Goal: Register for event/course: Register for event/course

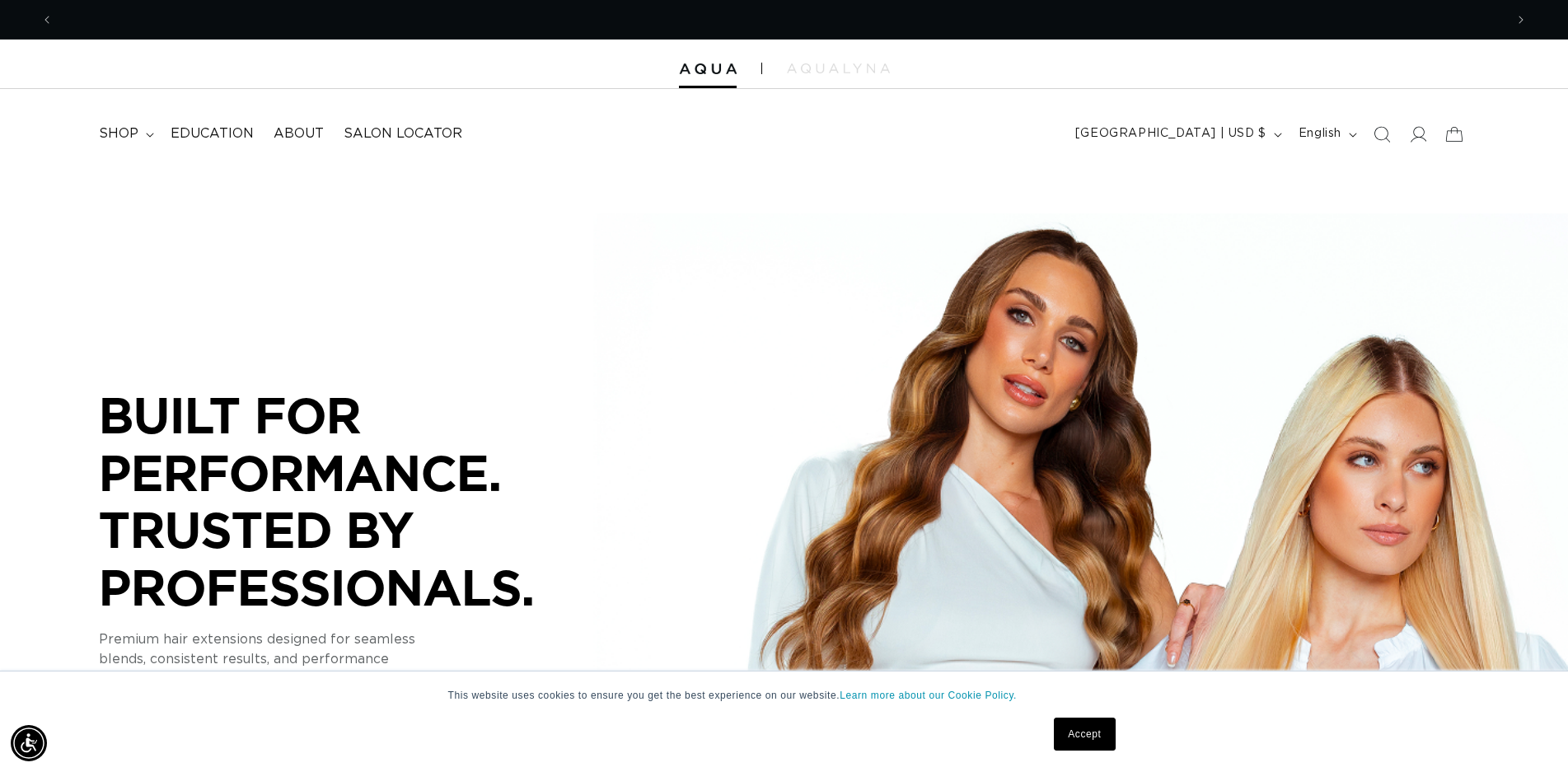
scroll to position [0, 1450]
click at [1090, 730] on link "Accept" at bounding box center [1083, 733] width 61 height 33
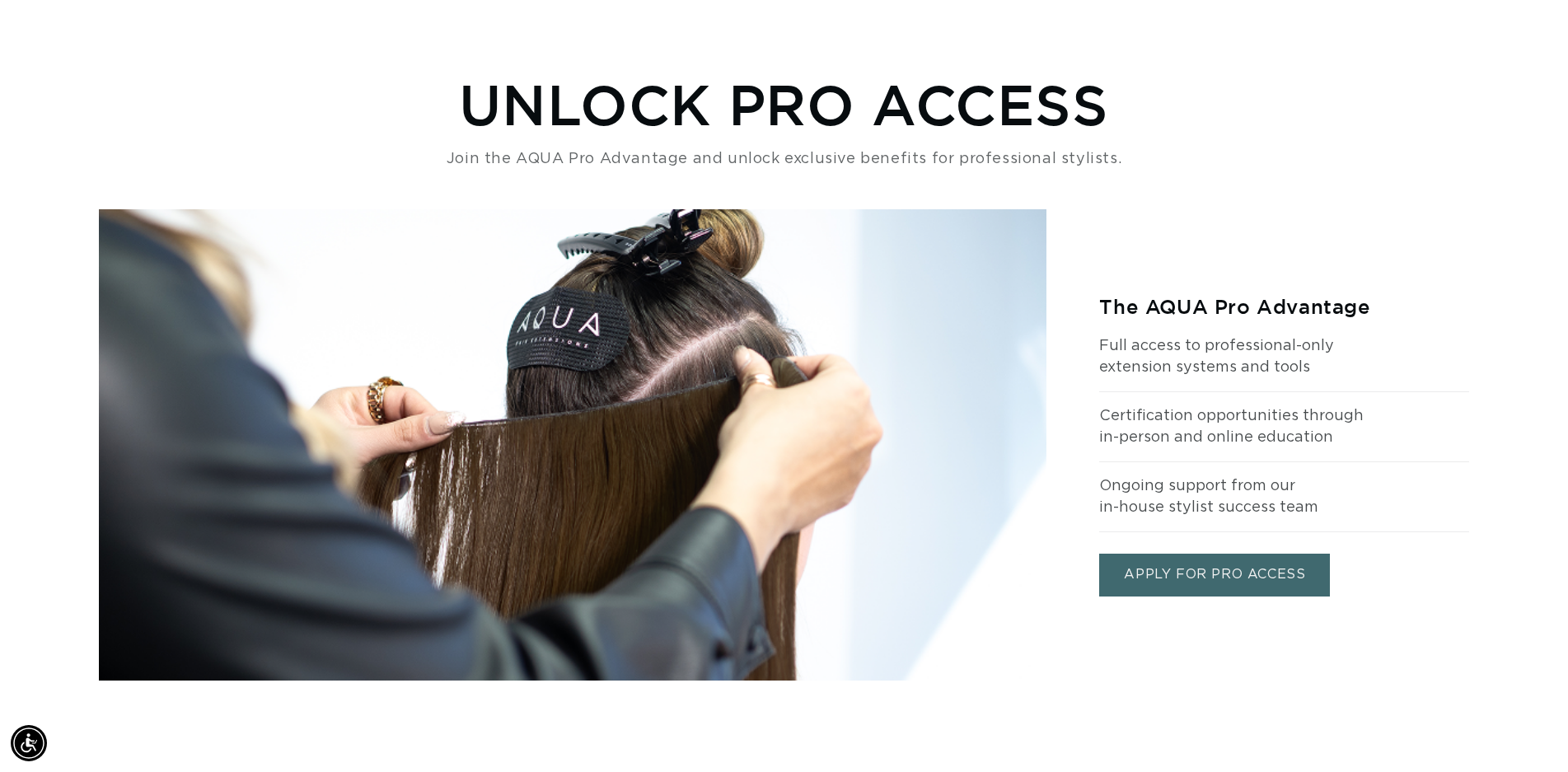
scroll to position [0, 2902]
click at [1207, 575] on link "APPLY FOR PRO ACCESS" at bounding box center [1214, 575] width 231 height 42
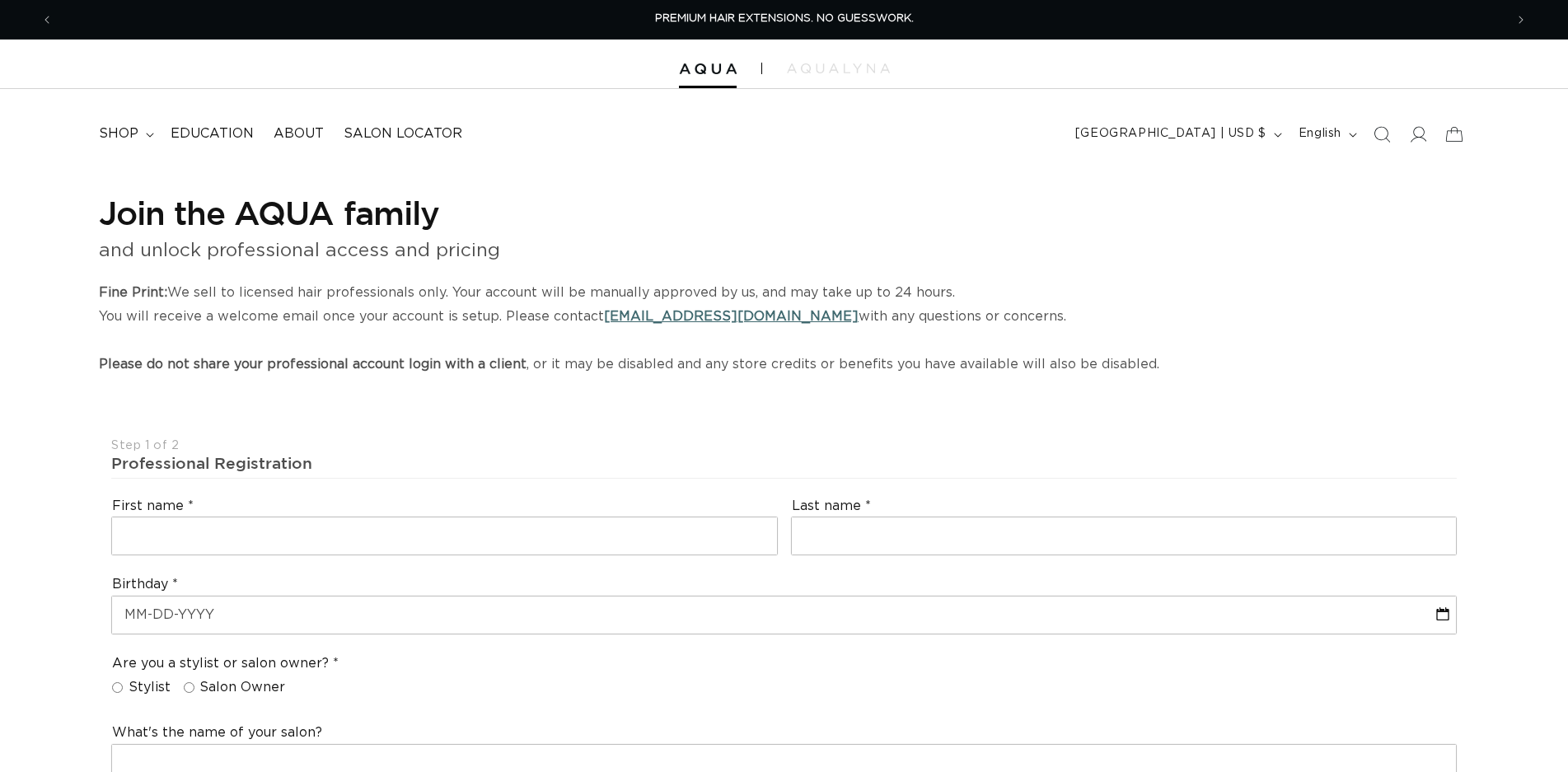
select select "US"
select select "[GEOGRAPHIC_DATA]"
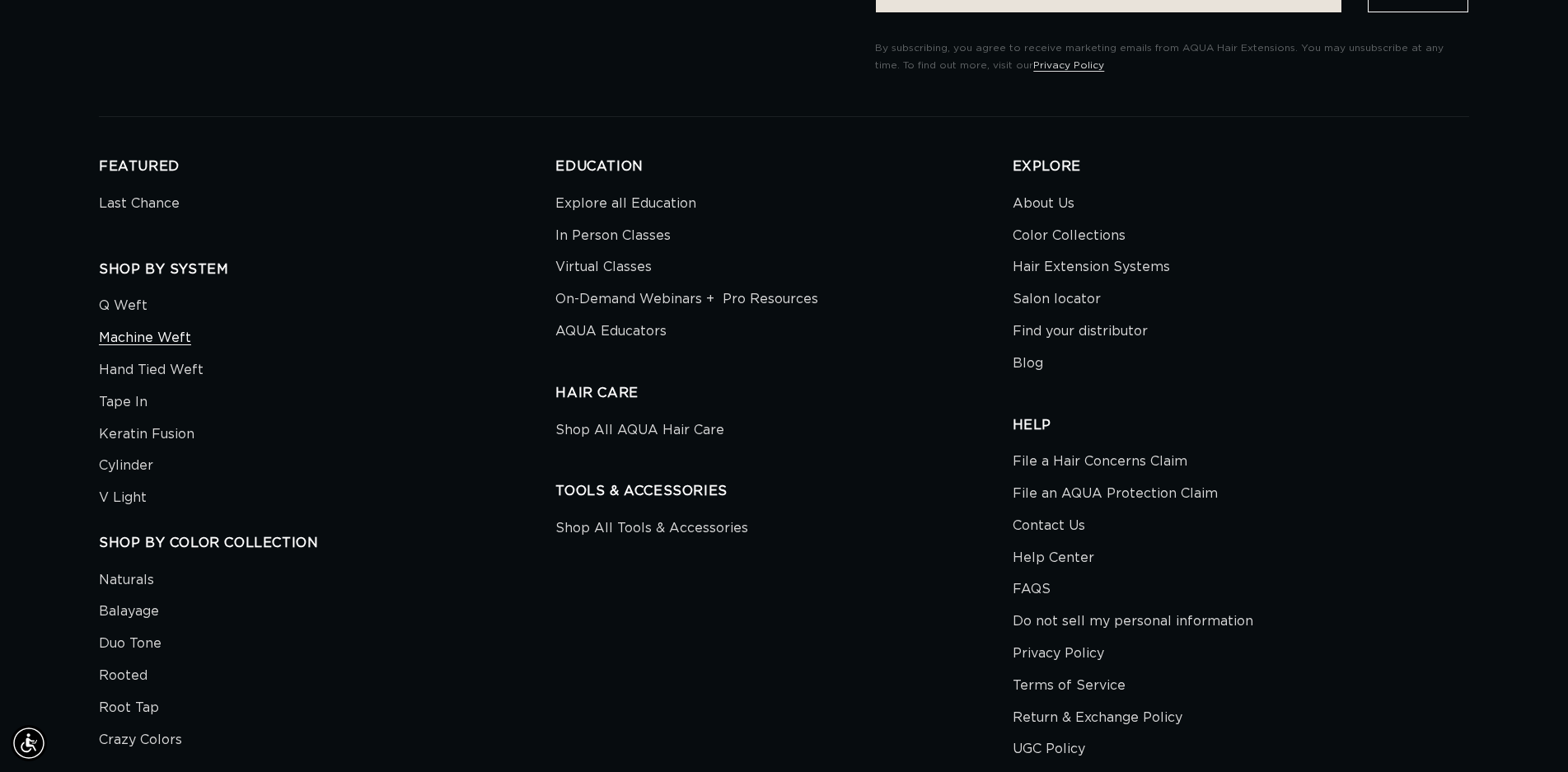
click at [144, 332] on link "Machine Weft" at bounding box center [145, 338] width 92 height 32
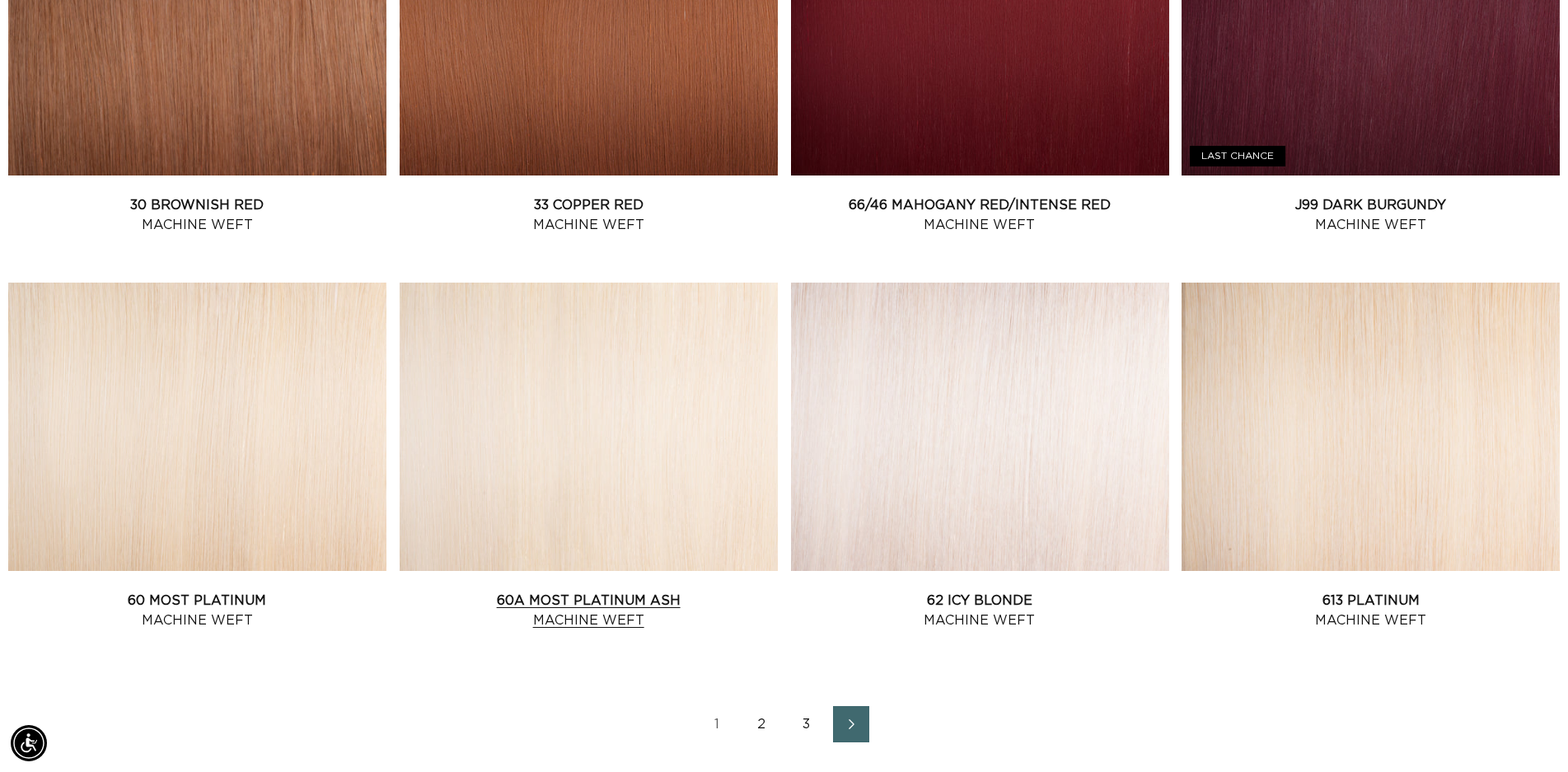
scroll to position [0, 2902]
click at [977, 591] on link "62 Icy Blonde Machine Weft" at bounding box center [980, 610] width 379 height 40
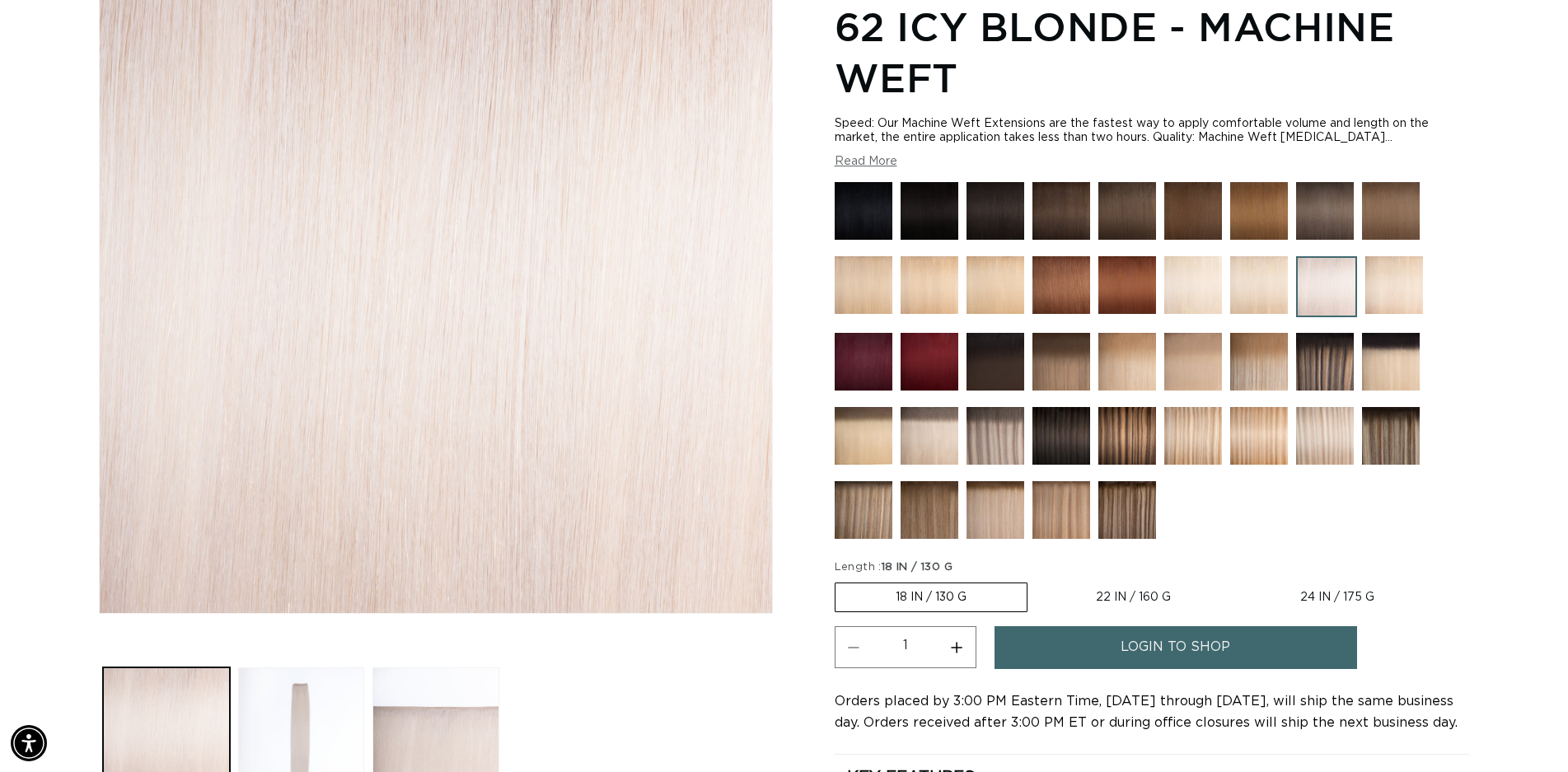
scroll to position [0, 1450]
click at [1138, 601] on label "22 IN / 160 G Variant sold out or unavailable" at bounding box center [1133, 597] width 195 height 28
click at [1036, 580] on input "22 IN / 160 G Variant sold out or unavailable" at bounding box center [1036, 579] width 1 height 1
radio input "true"
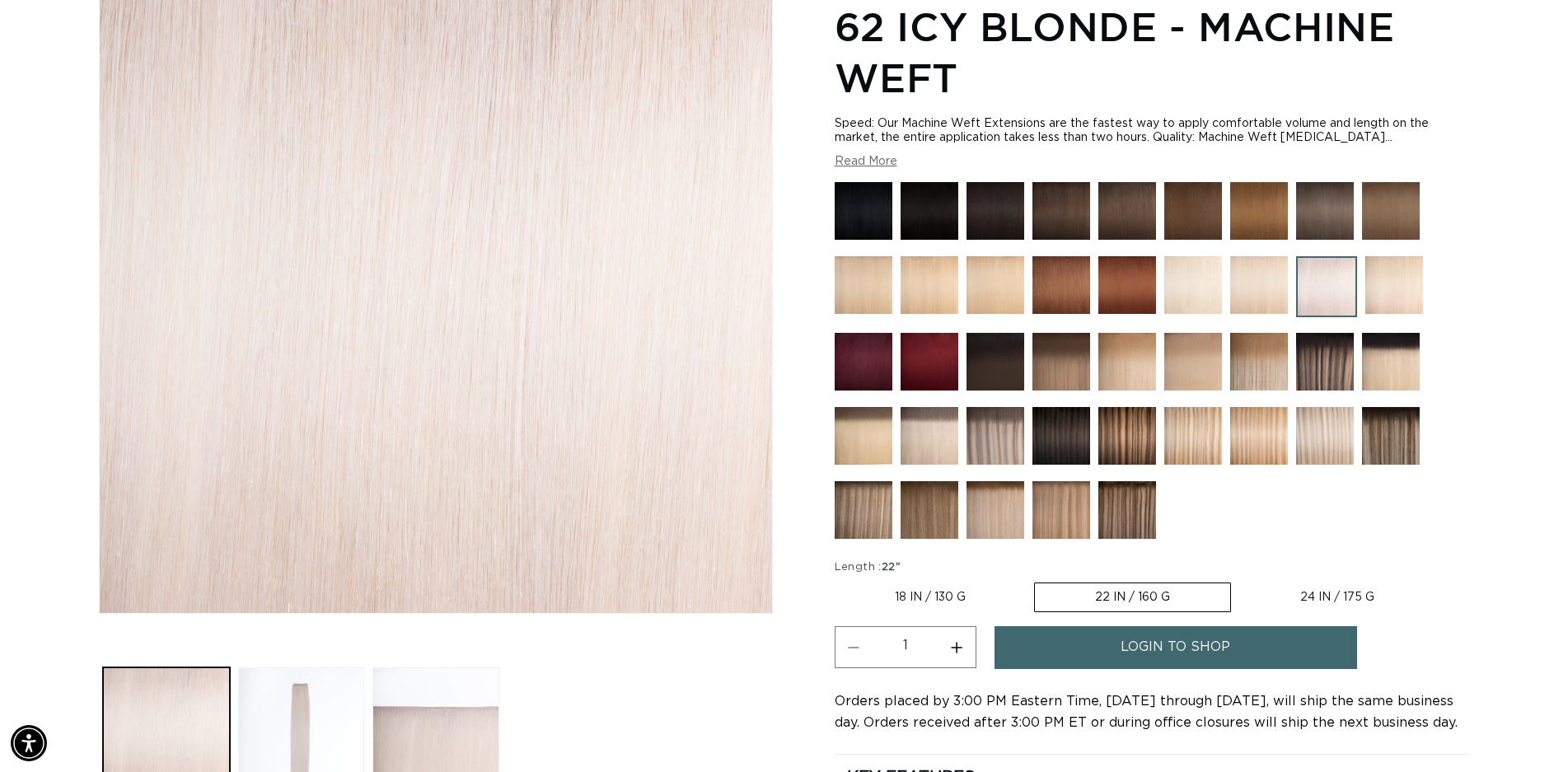
click at [1174, 646] on span "login to shop" at bounding box center [1175, 647] width 110 height 42
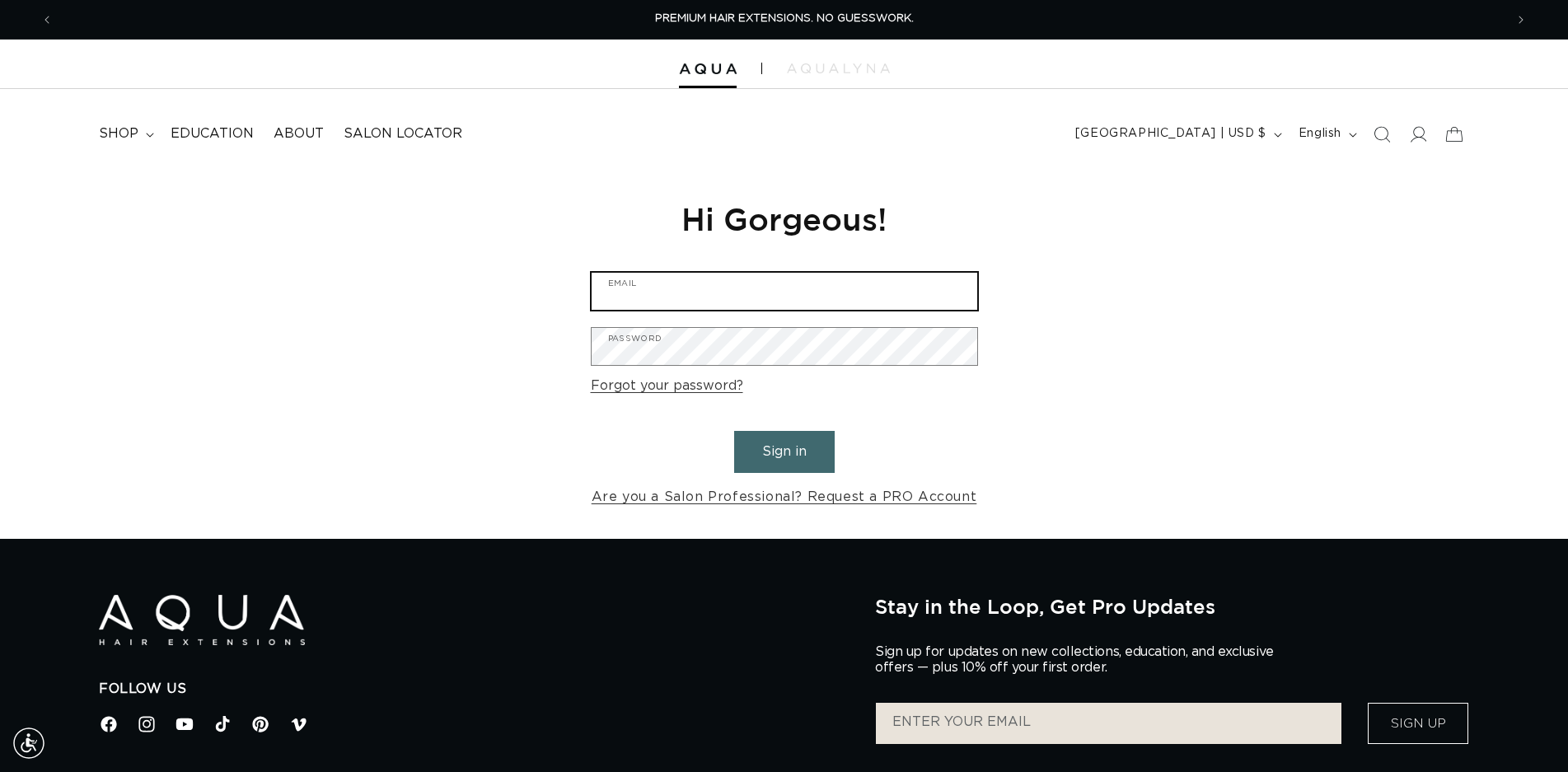
click at [672, 294] on input "Email" at bounding box center [784, 291] width 386 height 37
type input "dianajoyd@aol.com"
click at [785, 461] on button "Sign in" at bounding box center [784, 452] width 101 height 42
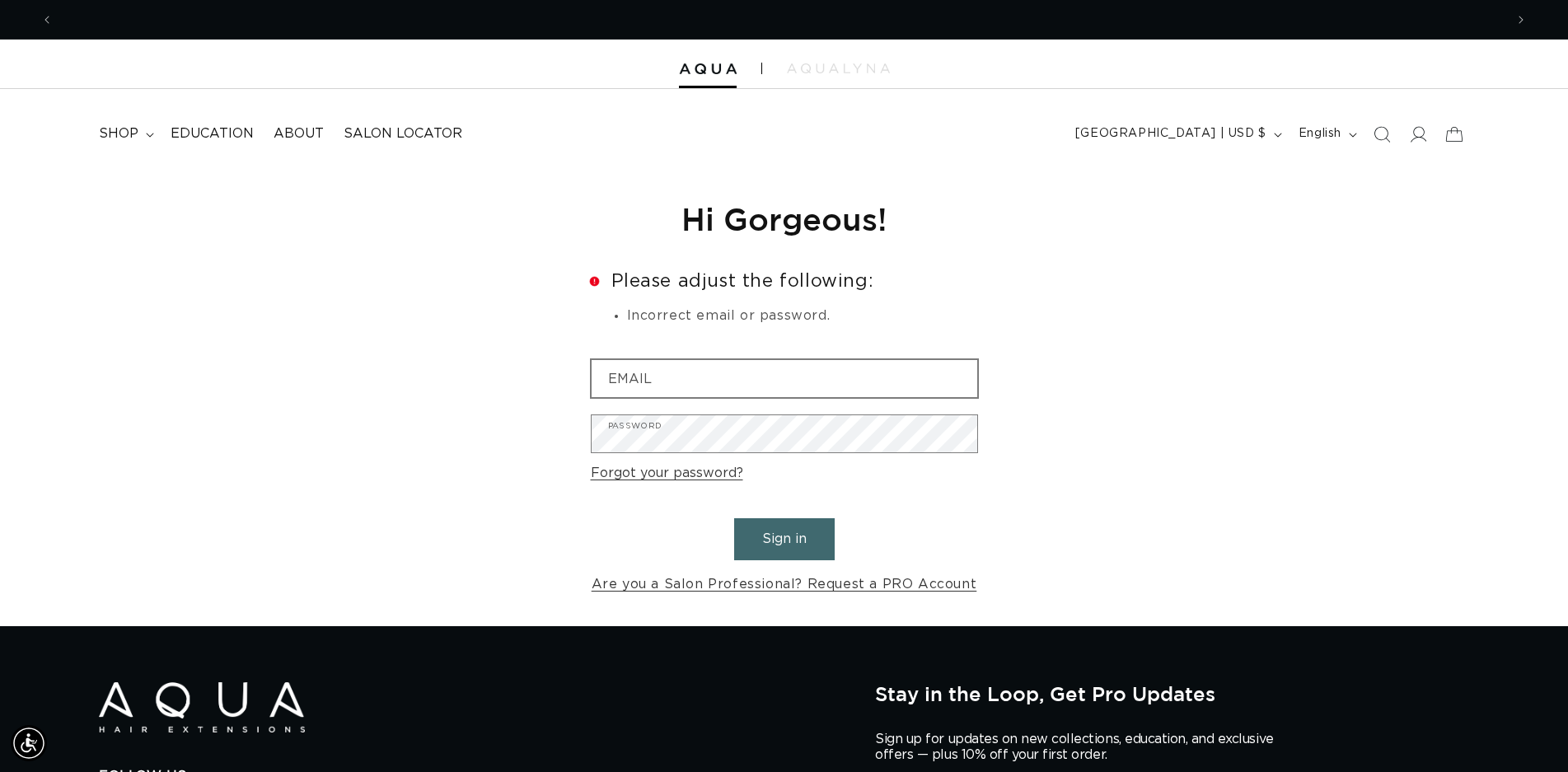
scroll to position [0, 1450]
click at [660, 377] on input "Email" at bounding box center [784, 378] width 386 height 37
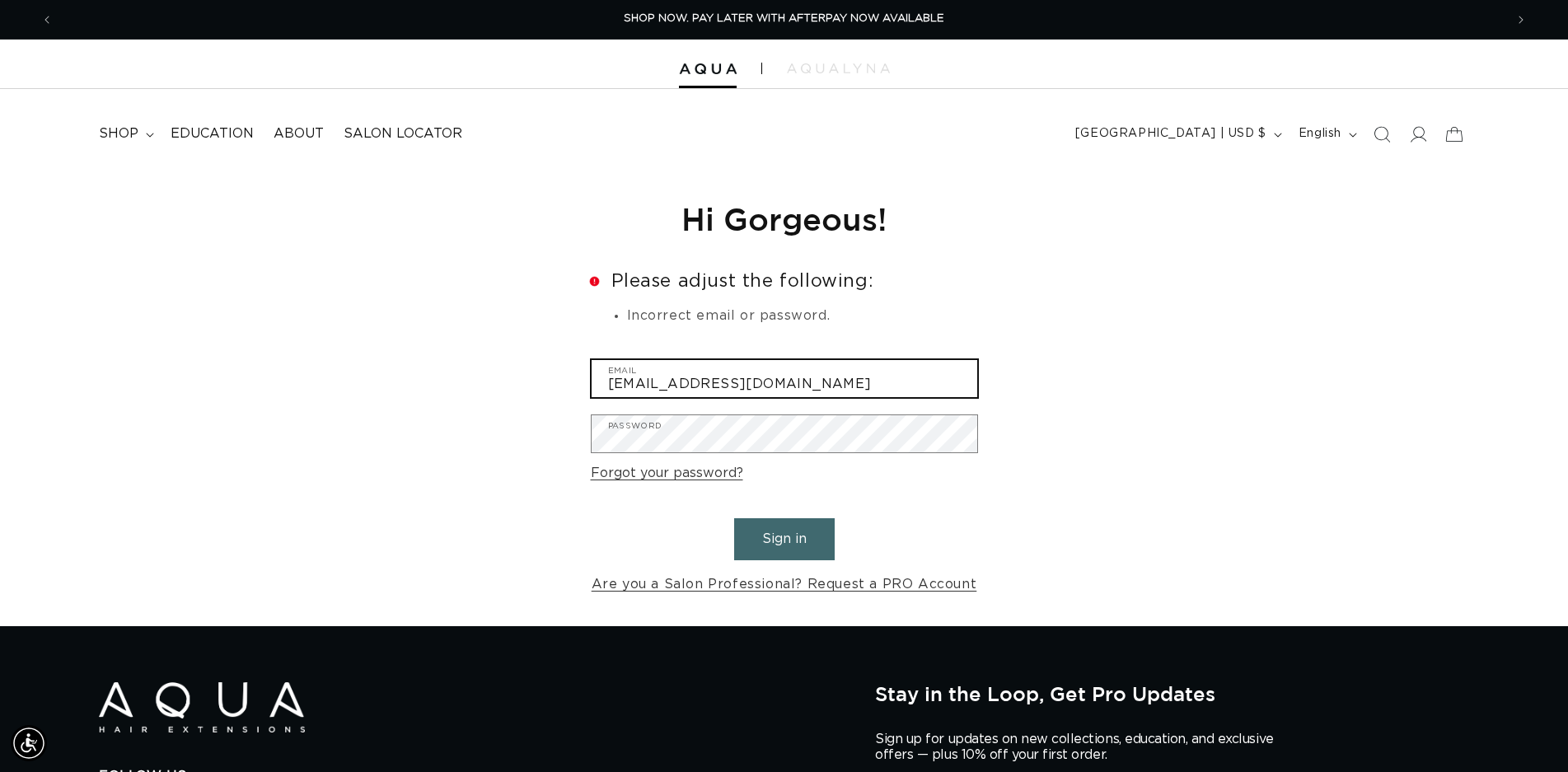
type input "[EMAIL_ADDRESS][DOMAIN_NAME]"
click at [779, 535] on button "Sign in" at bounding box center [784, 539] width 101 height 42
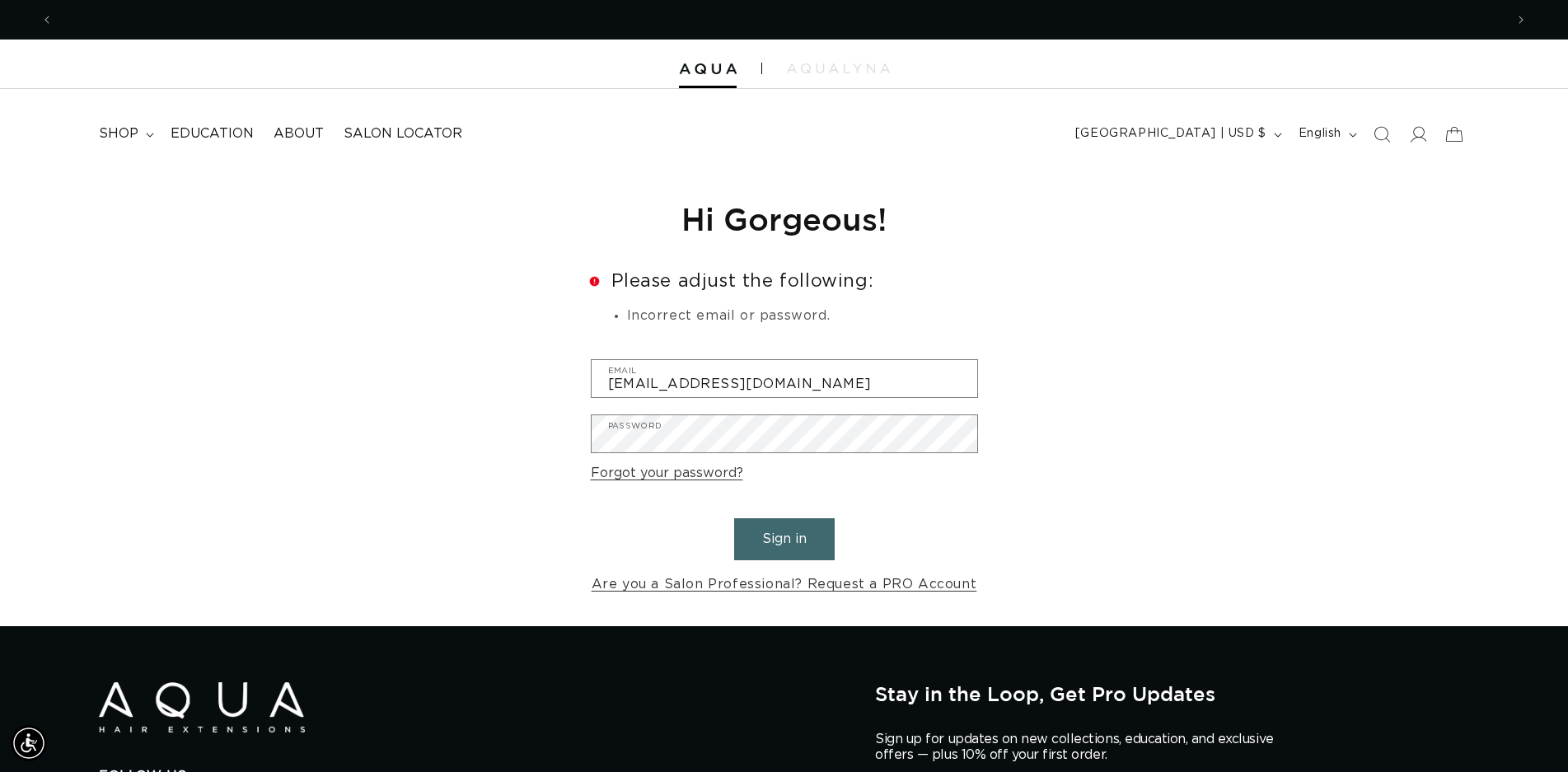
scroll to position [0, 2902]
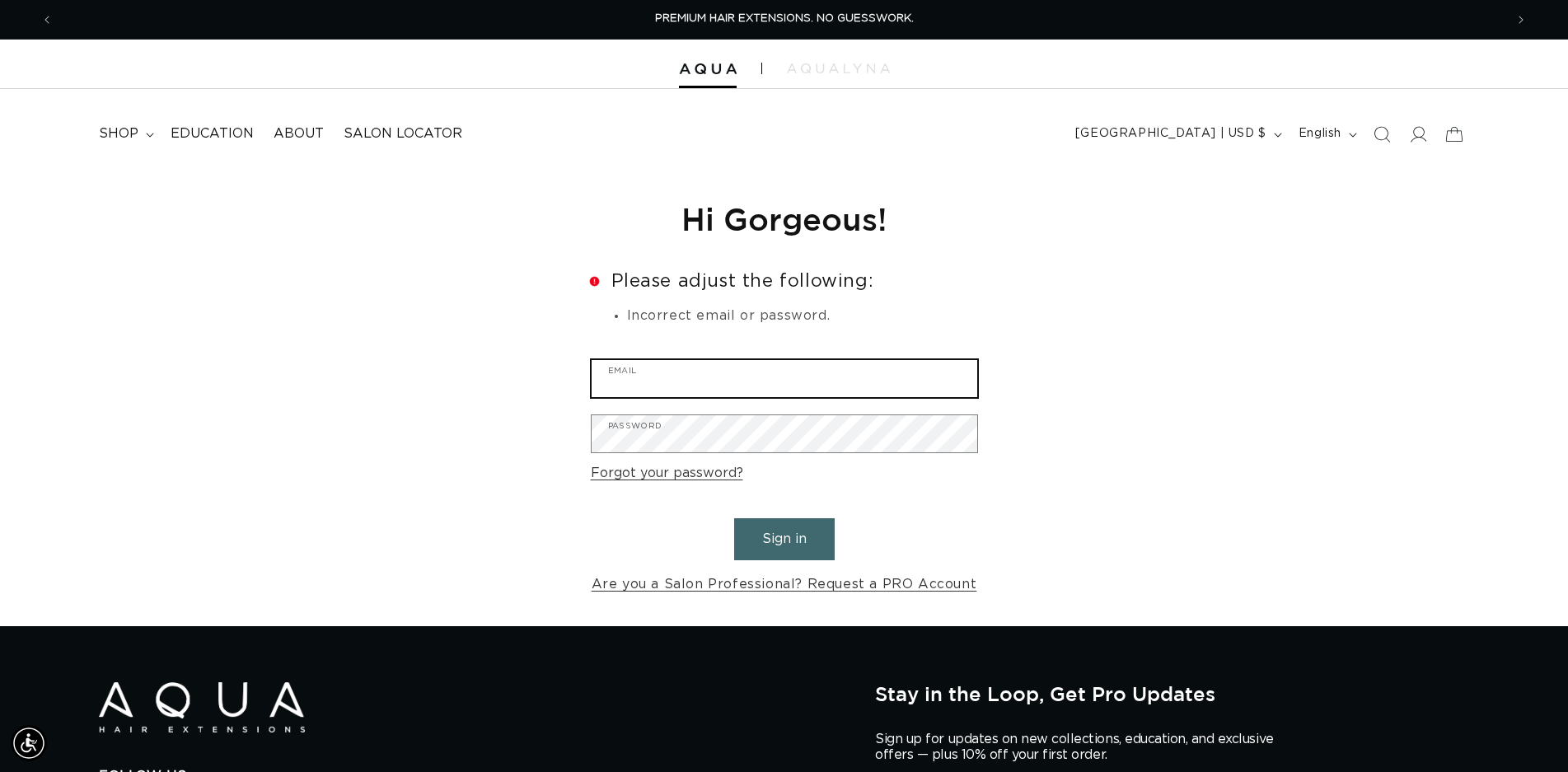
click at [668, 375] on input "Email" at bounding box center [784, 378] width 386 height 37
type input "[EMAIL_ADDRESS][DOMAIN_NAME]"
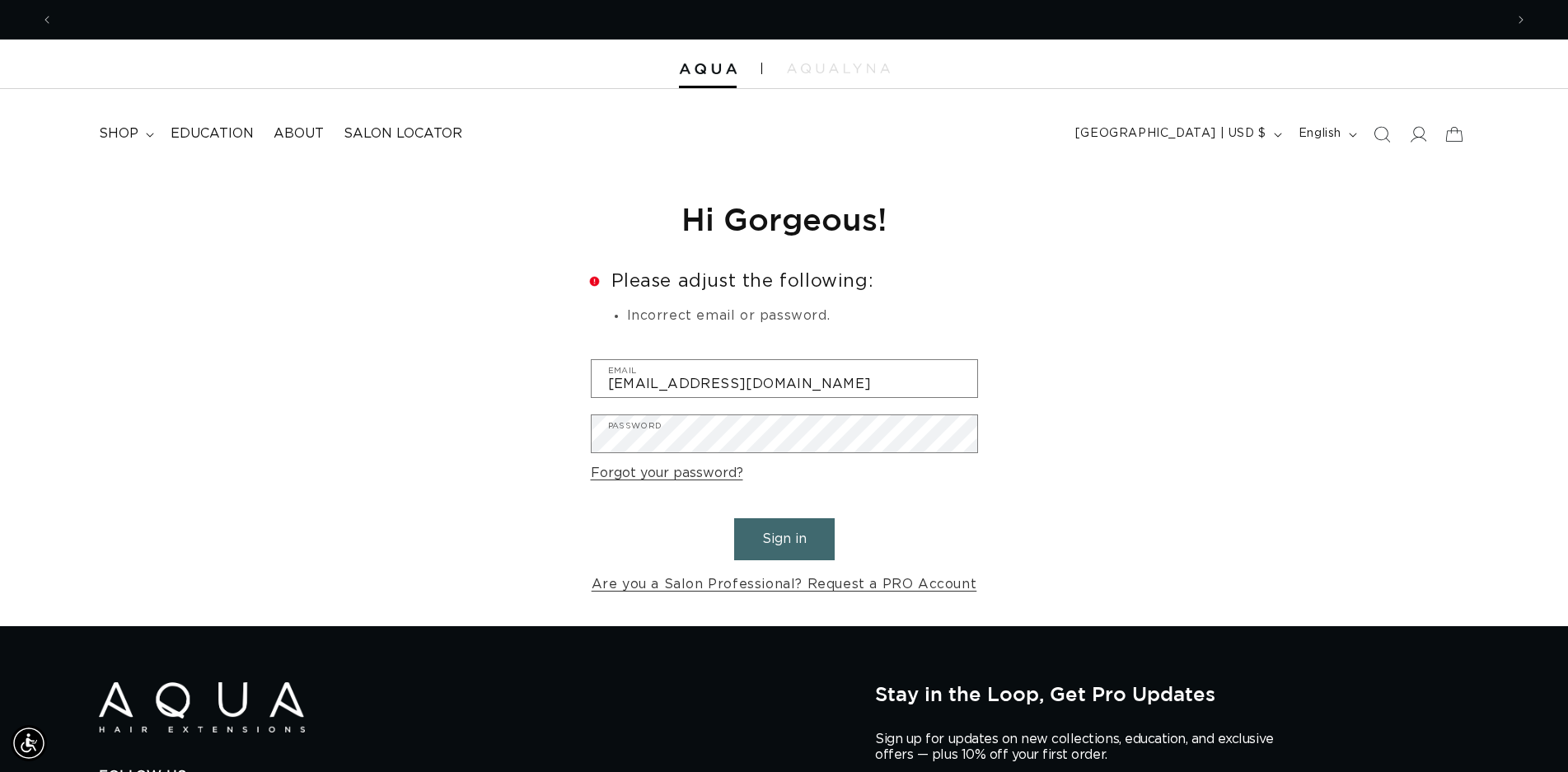
scroll to position [0, 0]
click at [692, 476] on link "Forgot your password?" at bounding box center [667, 473] width 152 height 24
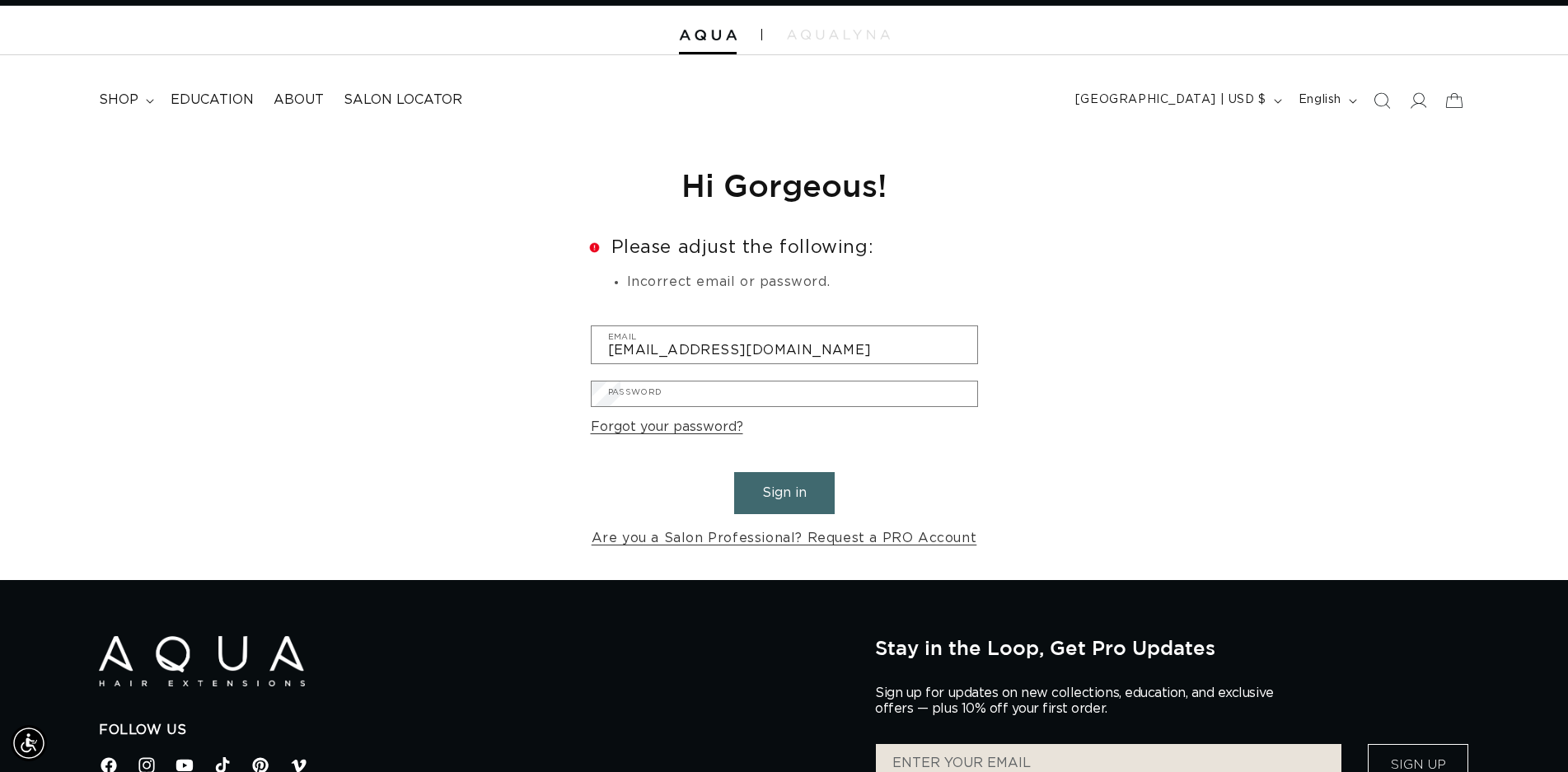
scroll to position [0, 1450]
click at [0, 0] on input "Email" at bounding box center [0, 0] width 0 height 0
type input "[EMAIL_ADDRESS][DOMAIN_NAME]"
click at [0, 0] on button "Submit" at bounding box center [0, 0] width 0 height 0
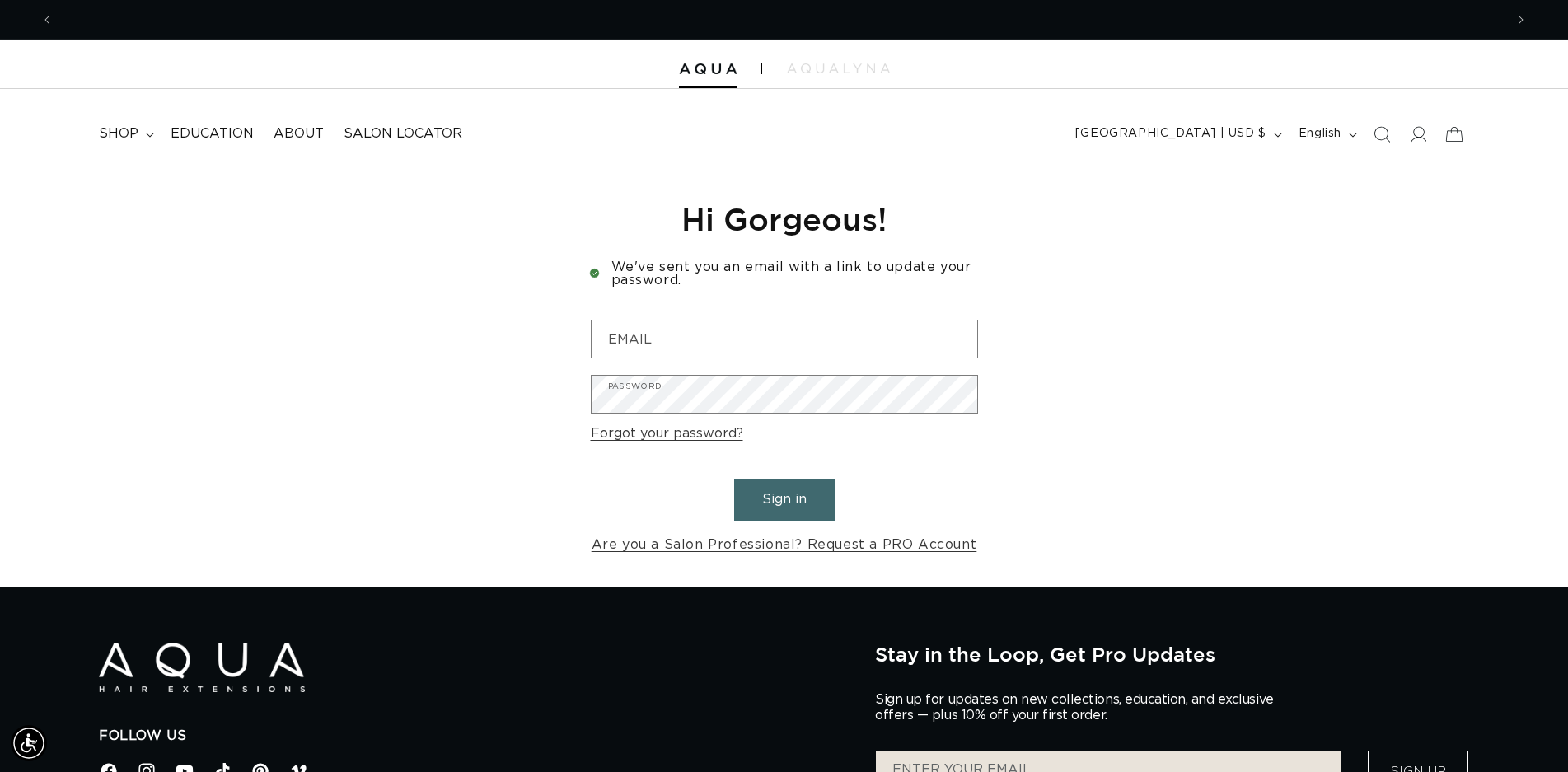
scroll to position [0, 1450]
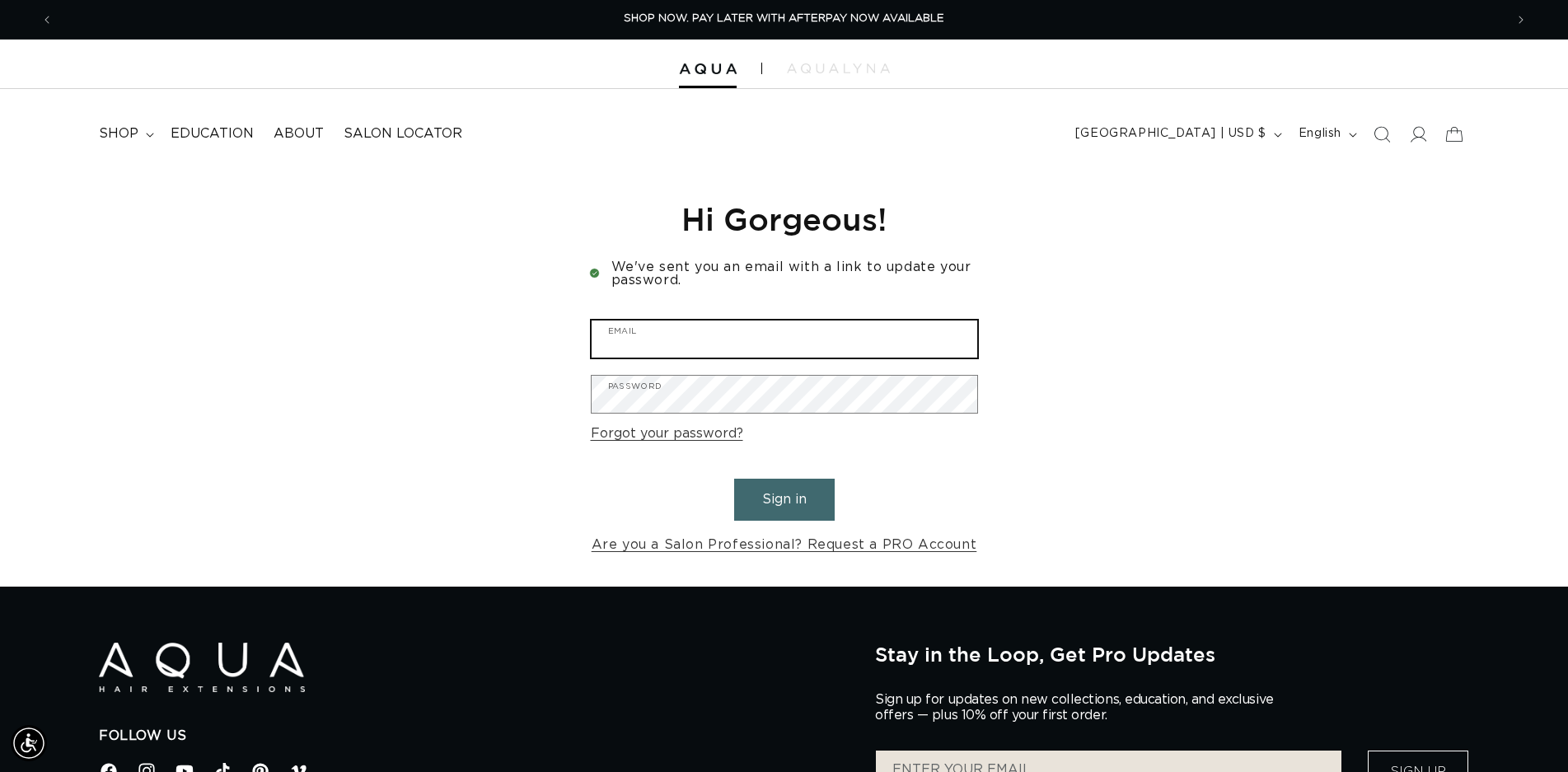
click at [672, 342] on input "Email" at bounding box center [784, 339] width 386 height 37
type input "[EMAIL_ADDRESS][DOMAIN_NAME]"
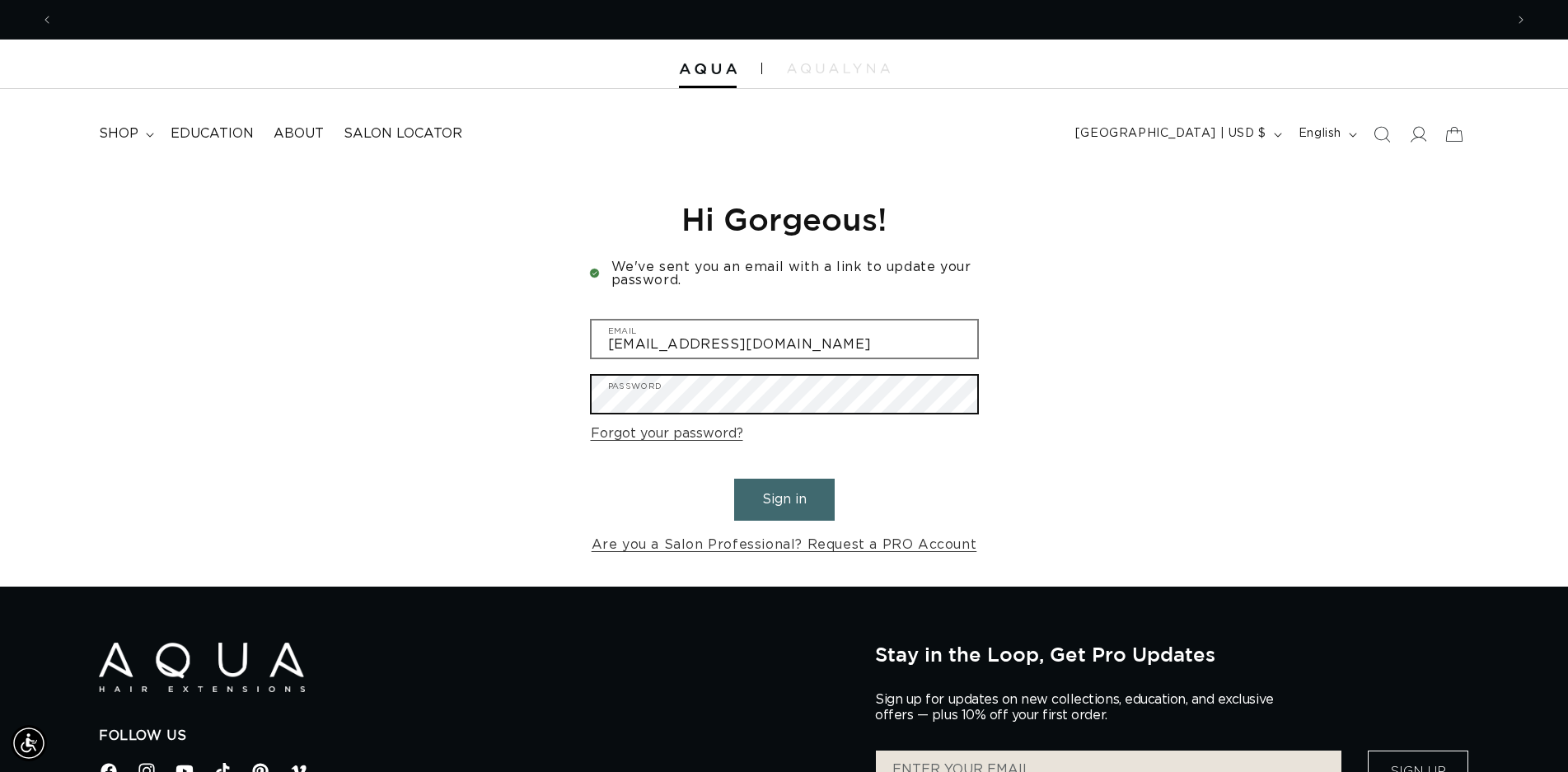
scroll to position [0, 0]
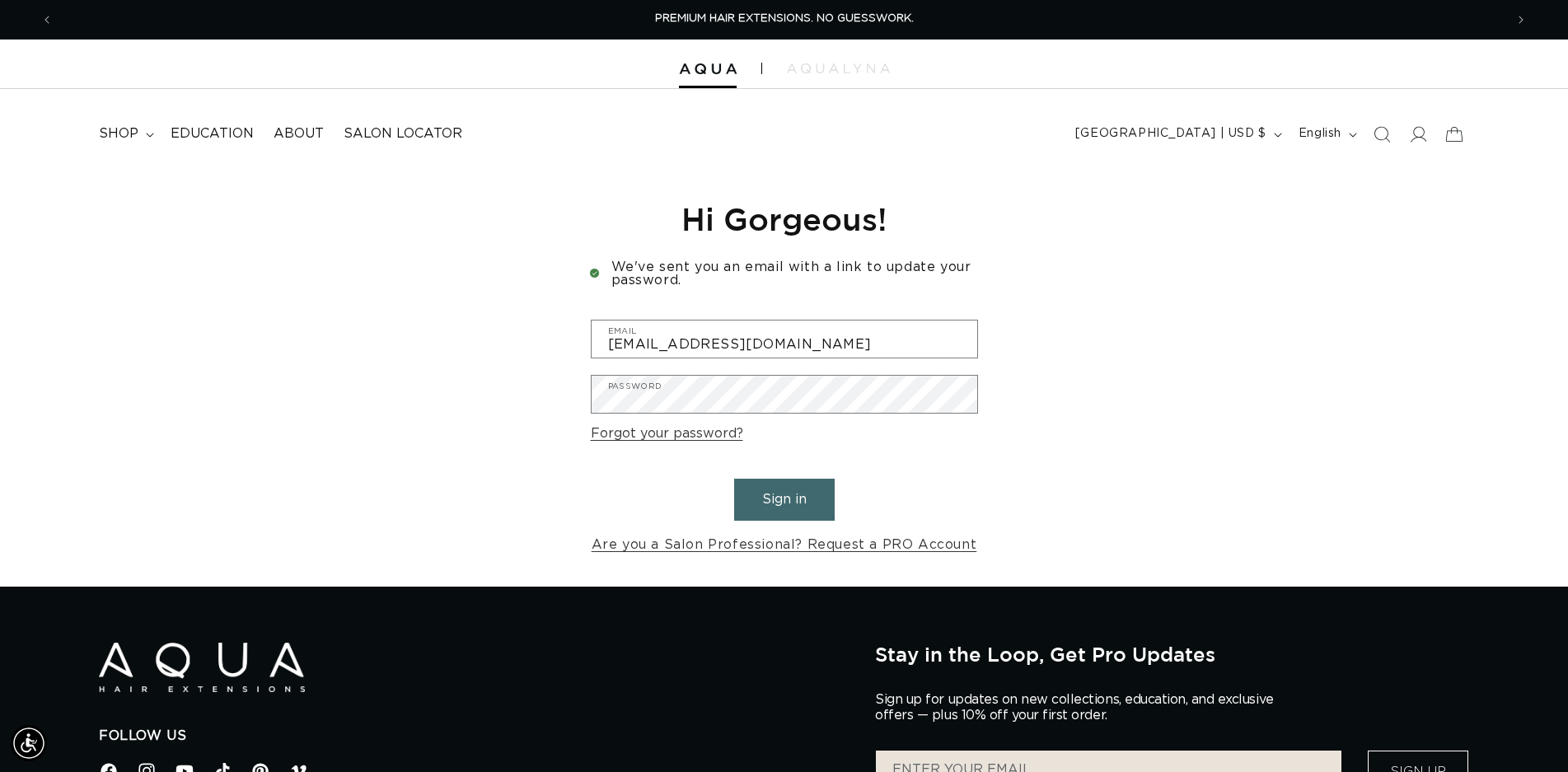
click at [792, 490] on button "Sign in" at bounding box center [784, 500] width 101 height 42
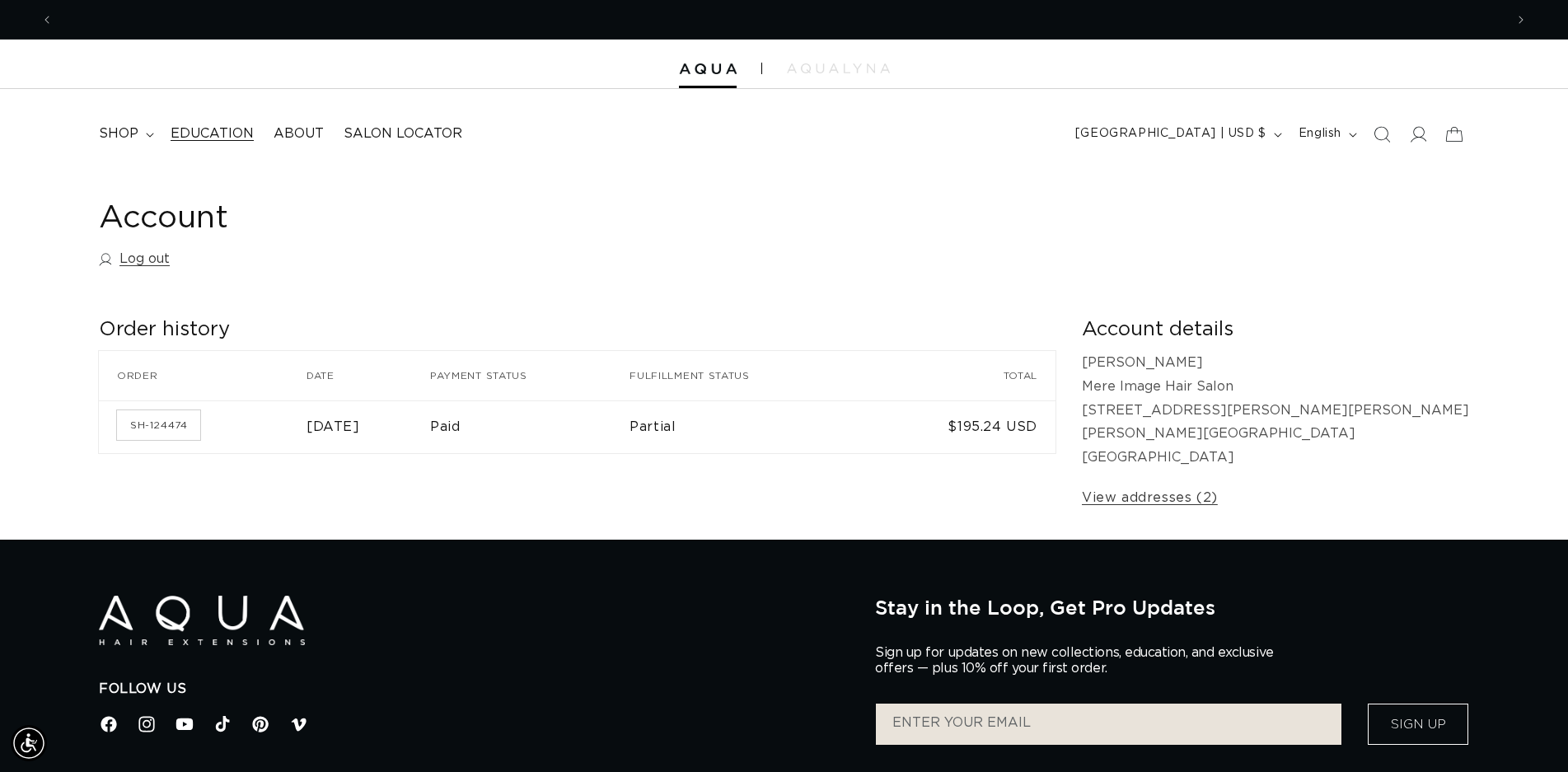
scroll to position [0, 2902]
click at [194, 135] on span "Education" at bounding box center [212, 134] width 83 height 18
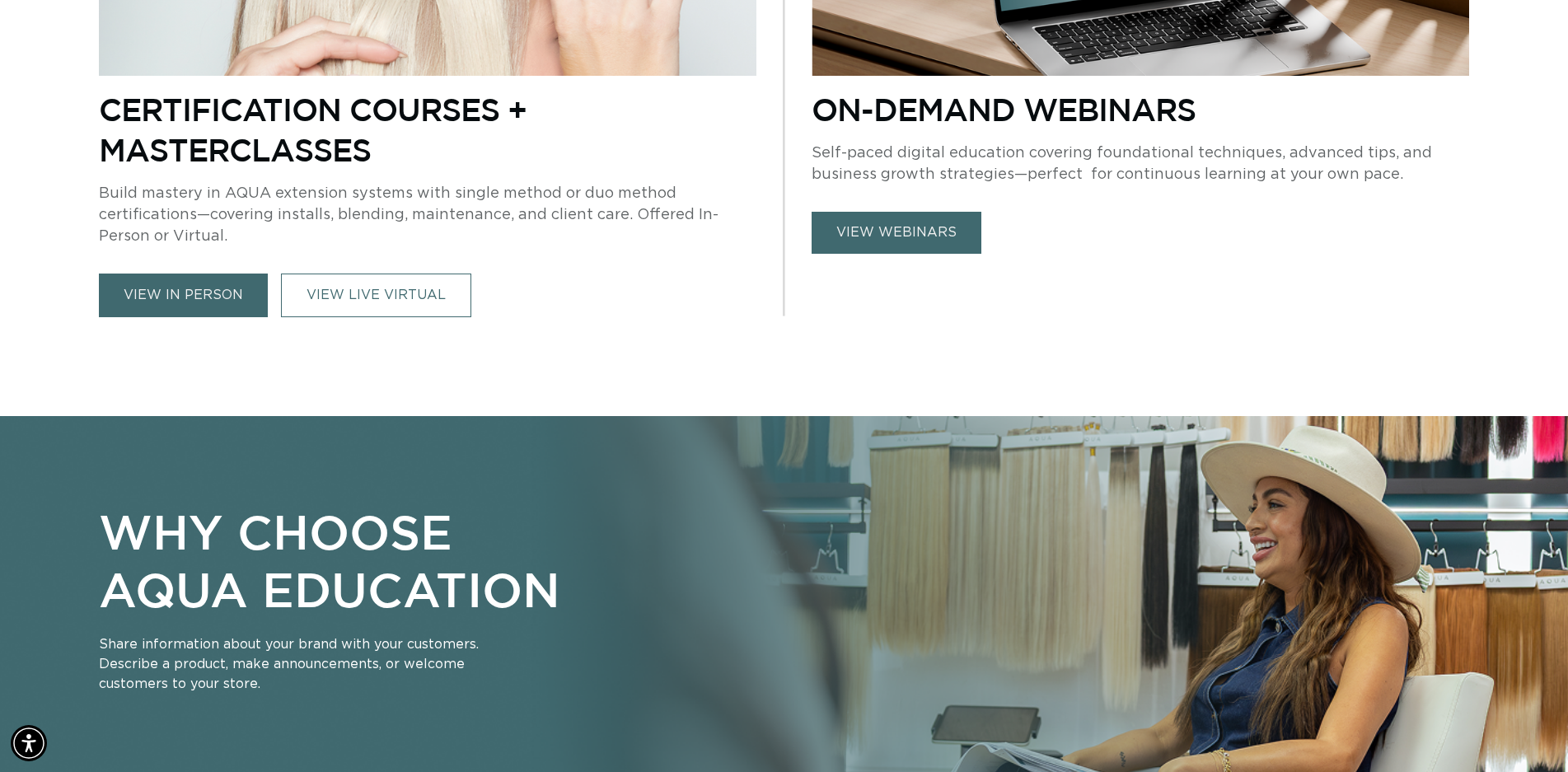
scroll to position [0, 1450]
click at [184, 296] on link "view in person" at bounding box center [183, 294] width 169 height 43
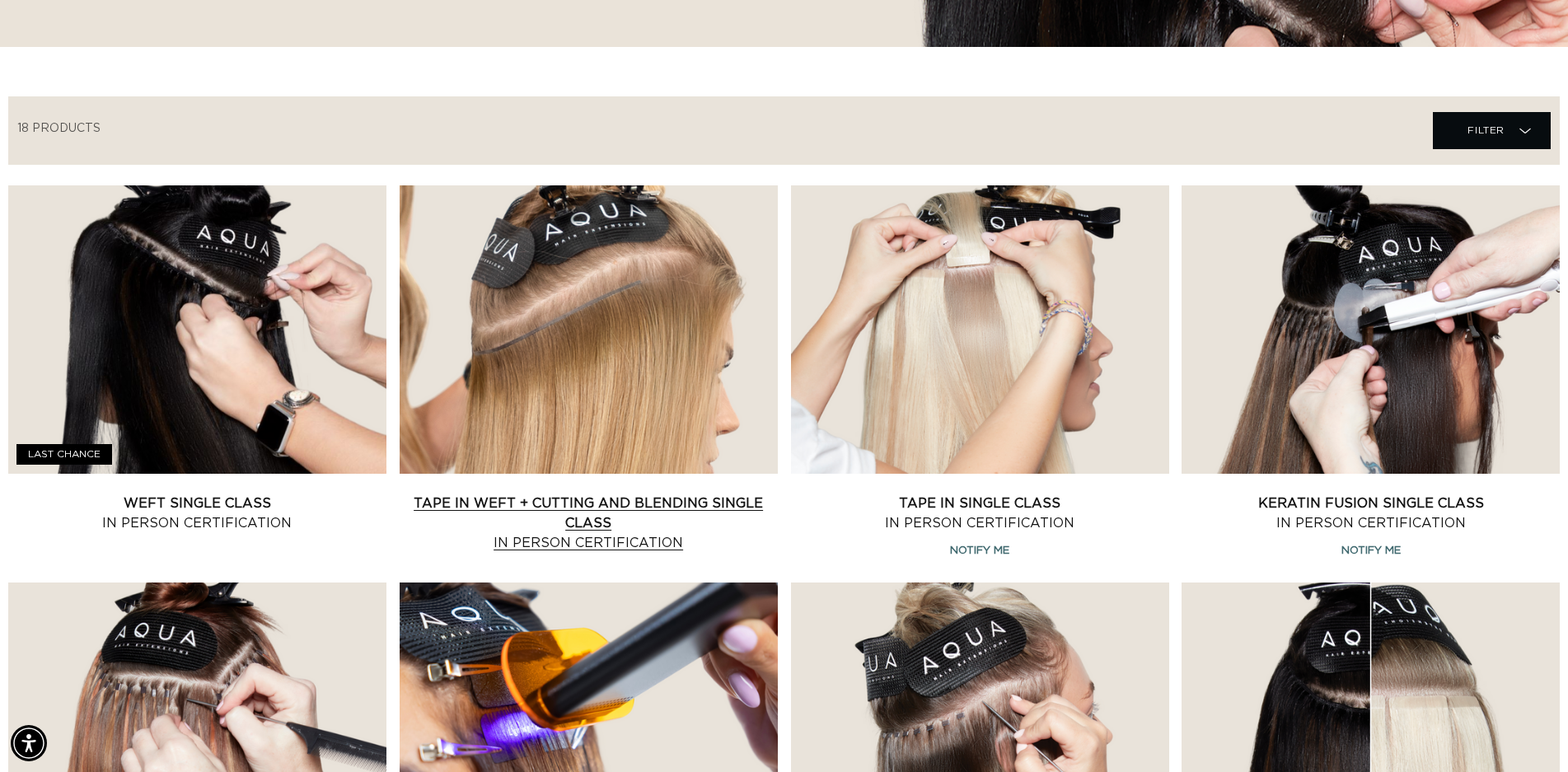
scroll to position [494, 0]
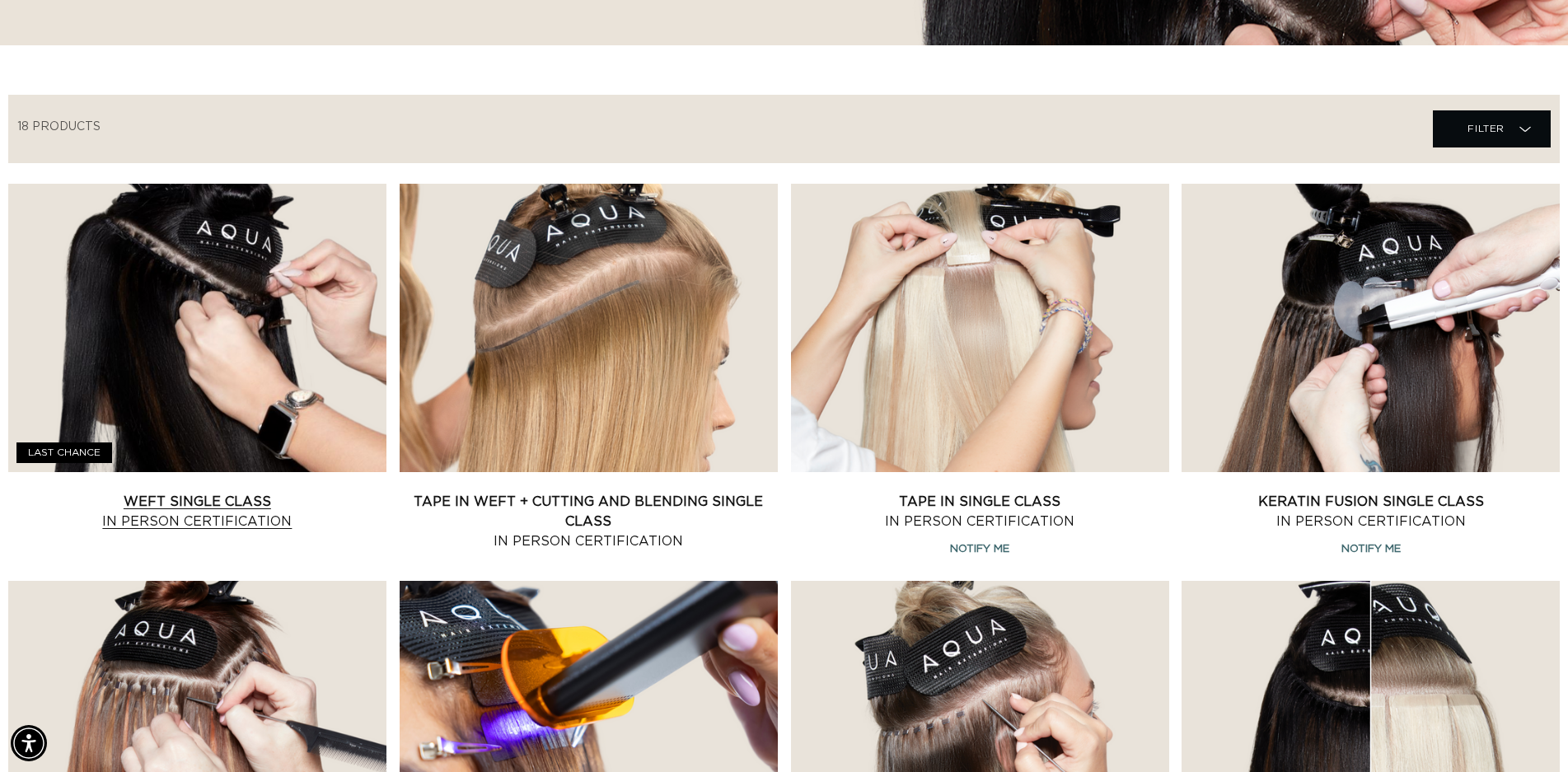
click at [194, 492] on link "Weft Single Class In Person Certification" at bounding box center [197, 511] width 379 height 40
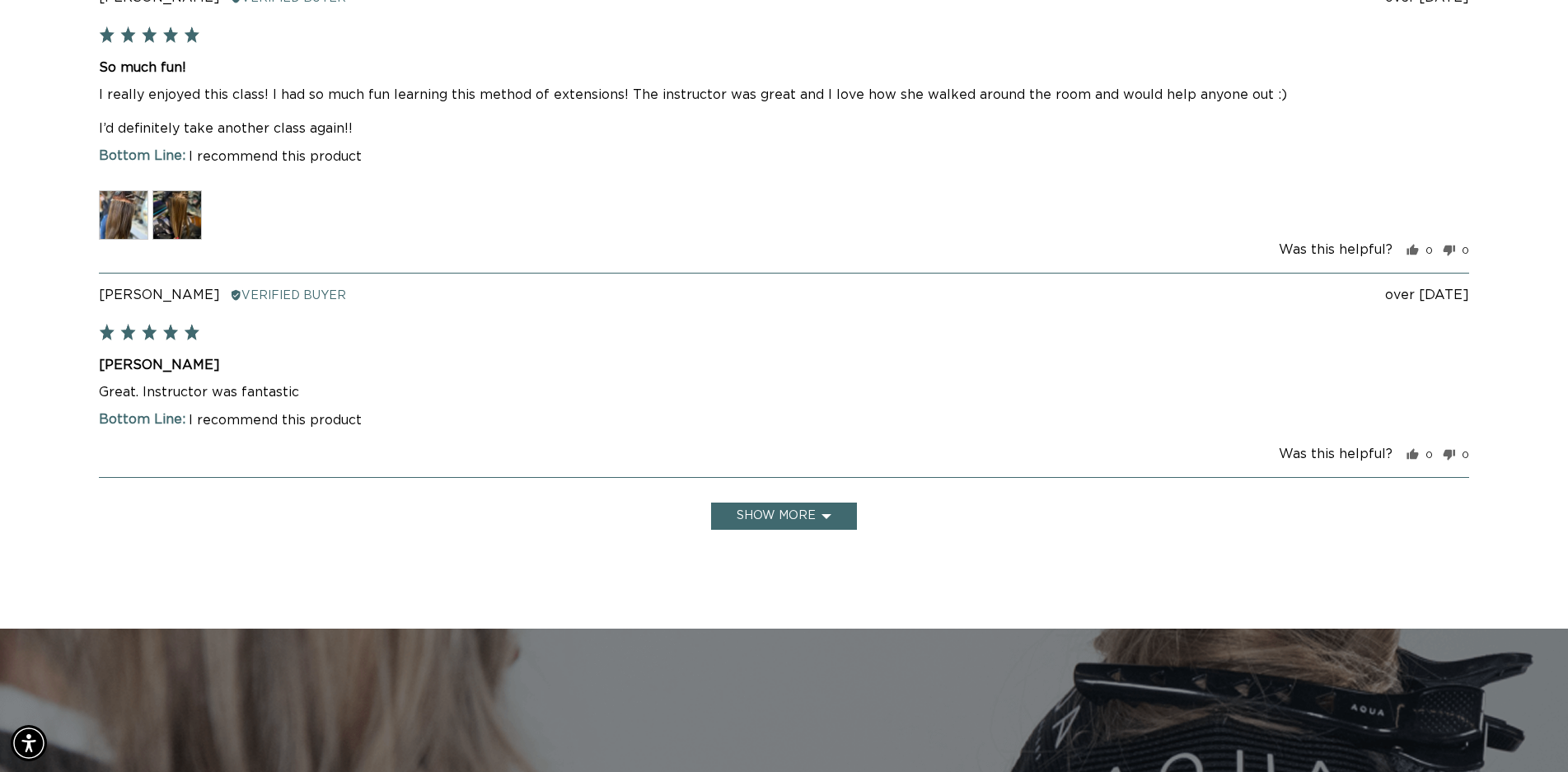
scroll to position [0, 1450]
click at [785, 508] on button "Show more" at bounding box center [784, 516] width 146 height 27
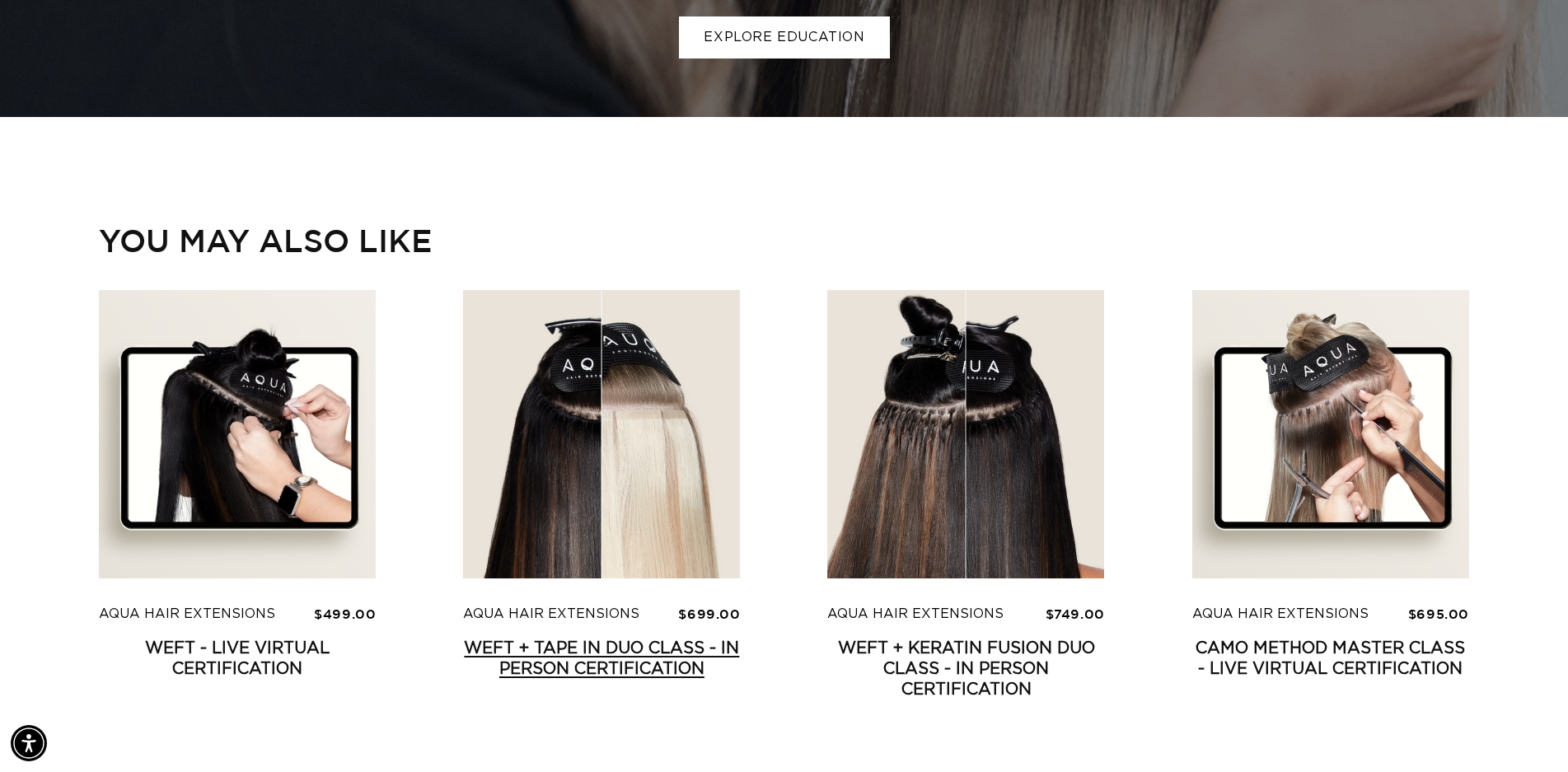
click at [655, 638] on link "Weft + Tape in Duo Class - In Person Certification" at bounding box center [600, 659] width 277 height 42
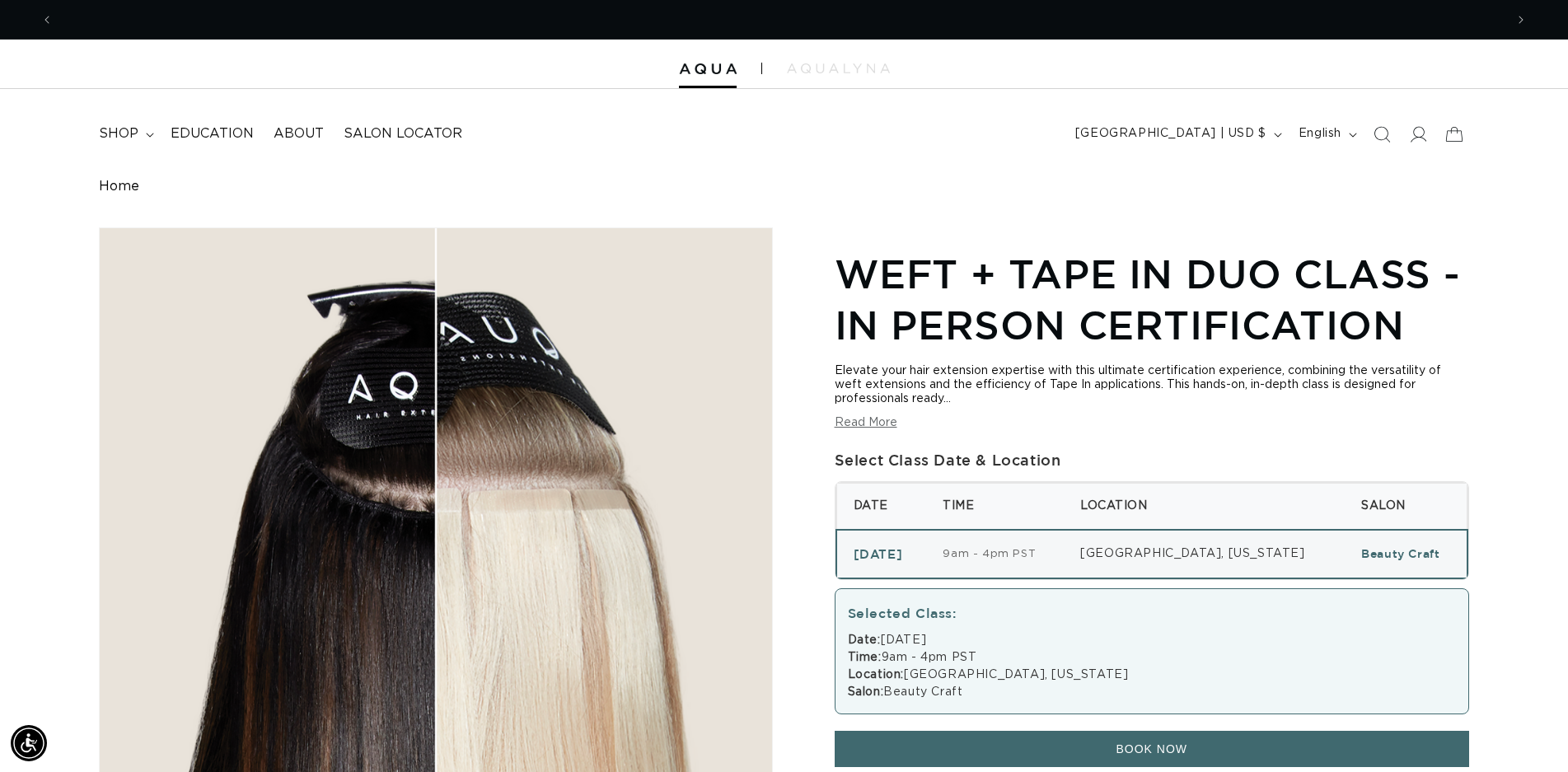
scroll to position [0, 1450]
click at [837, 69] on img at bounding box center [838, 68] width 103 height 10
click at [380, 129] on span "Salon Locator" at bounding box center [402, 134] width 119 height 18
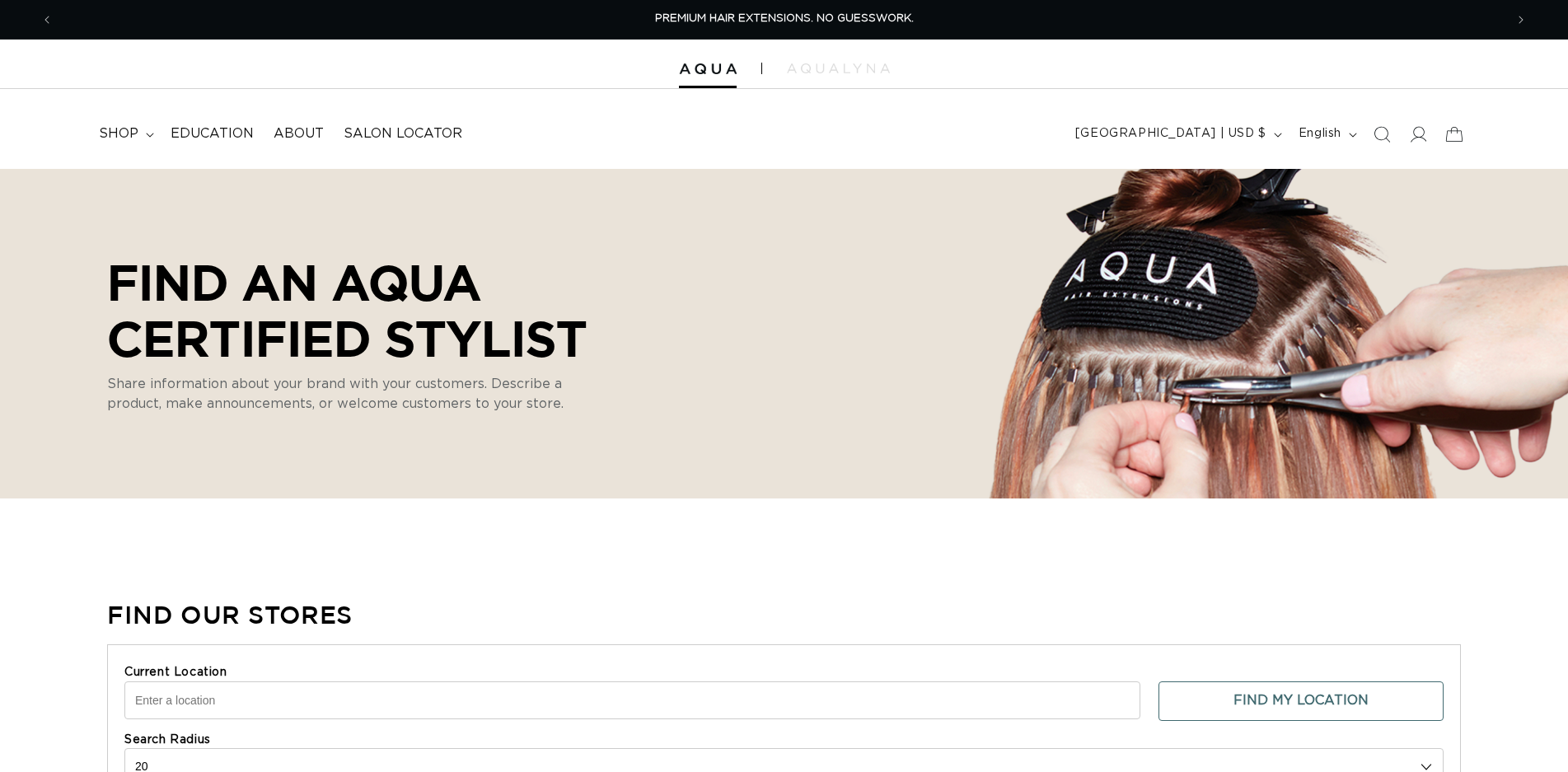
select select "m"
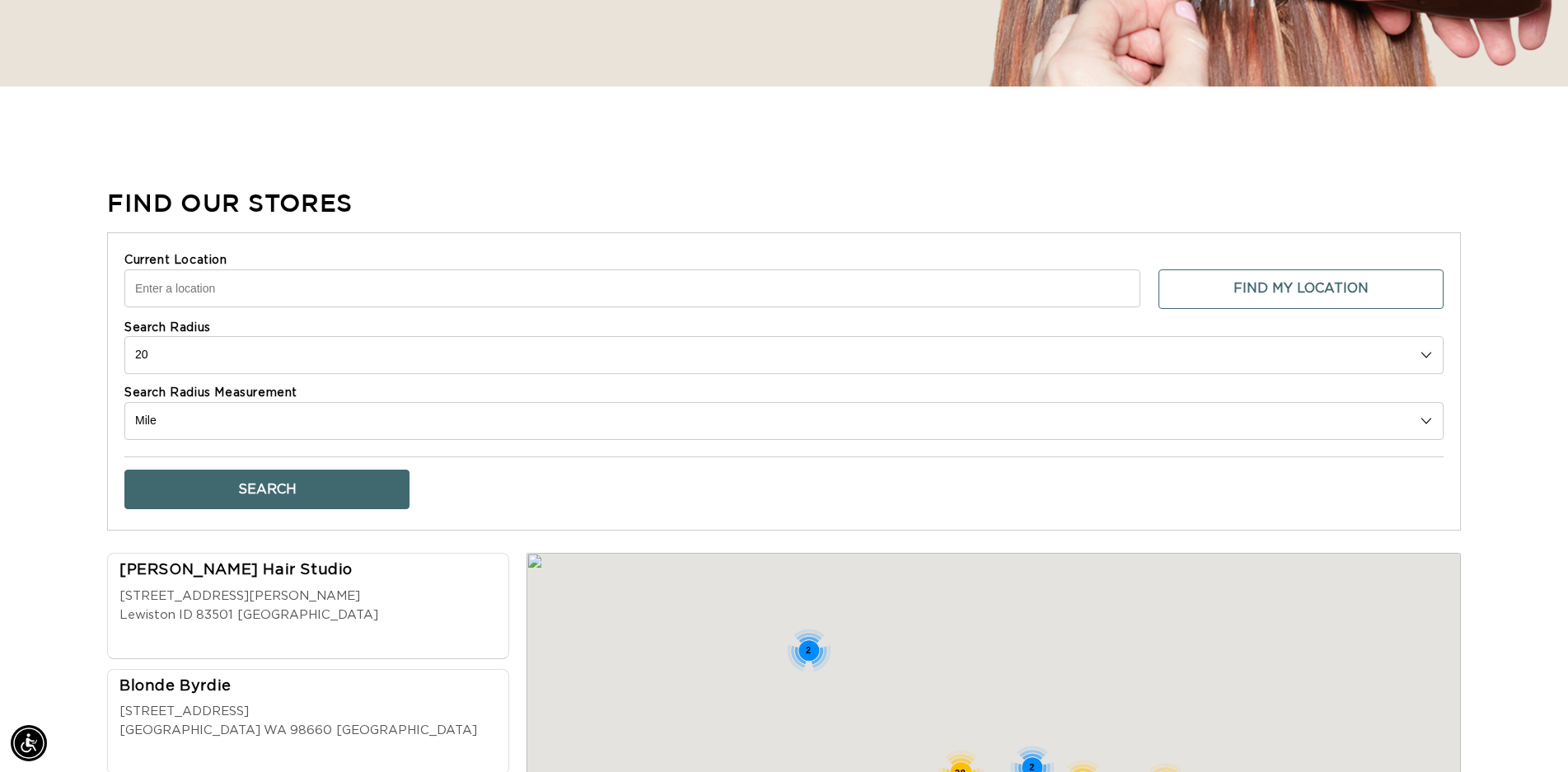
scroll to position [0, 1450]
click at [209, 288] on input "Current Location" at bounding box center [632, 288] width 1016 height 38
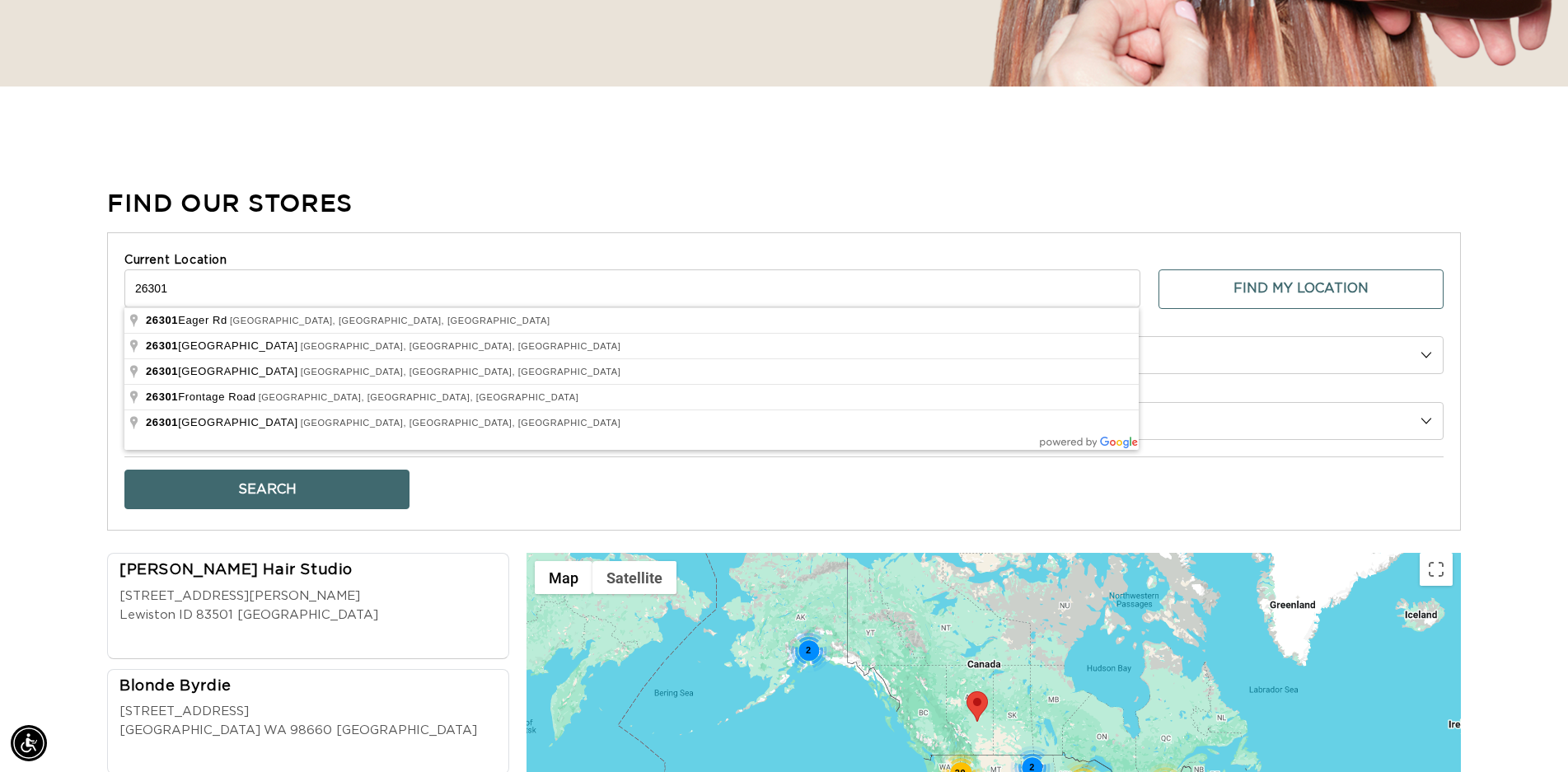
scroll to position [0, 0]
type input "2"
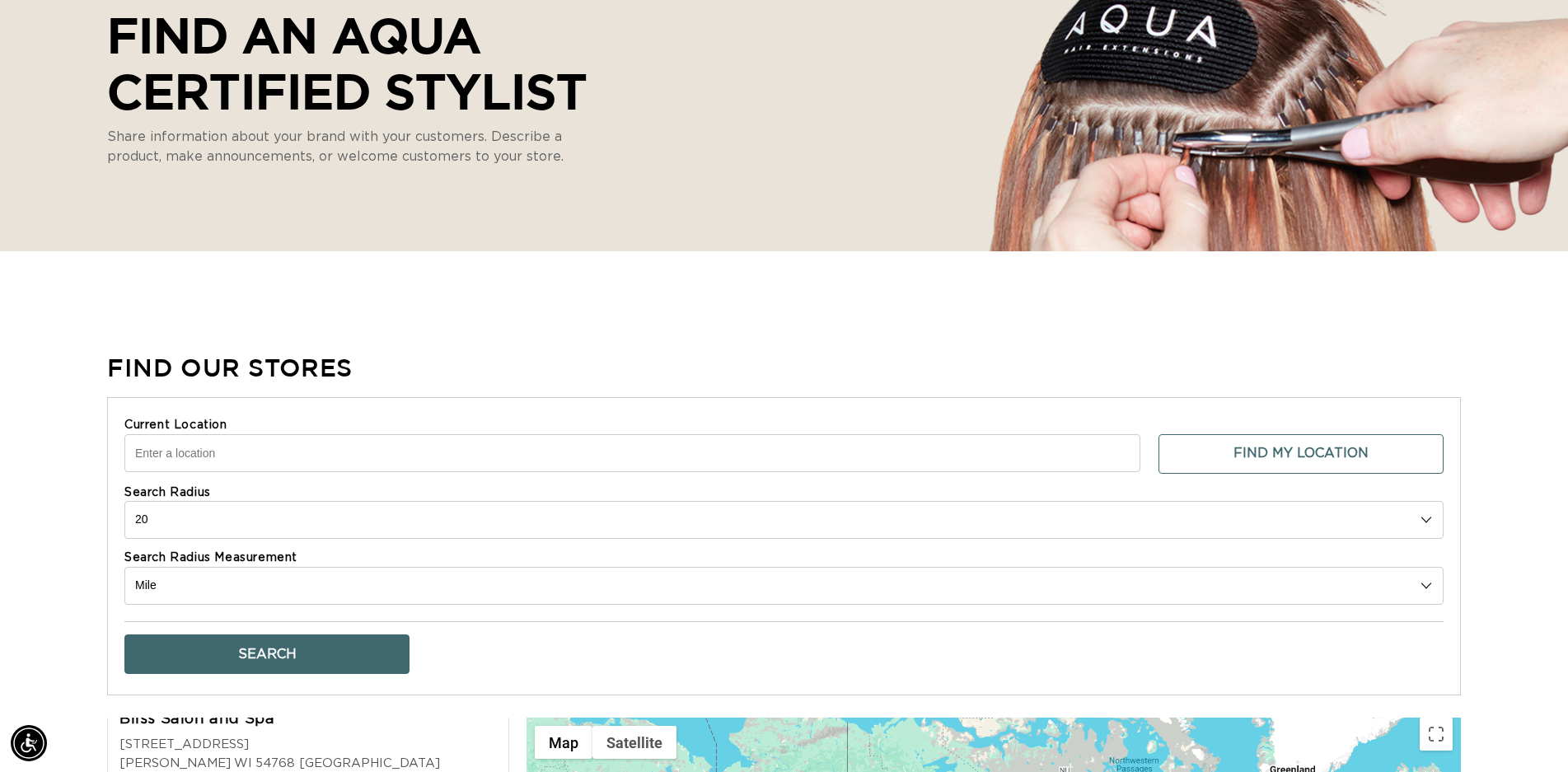
scroll to position [330, 0]
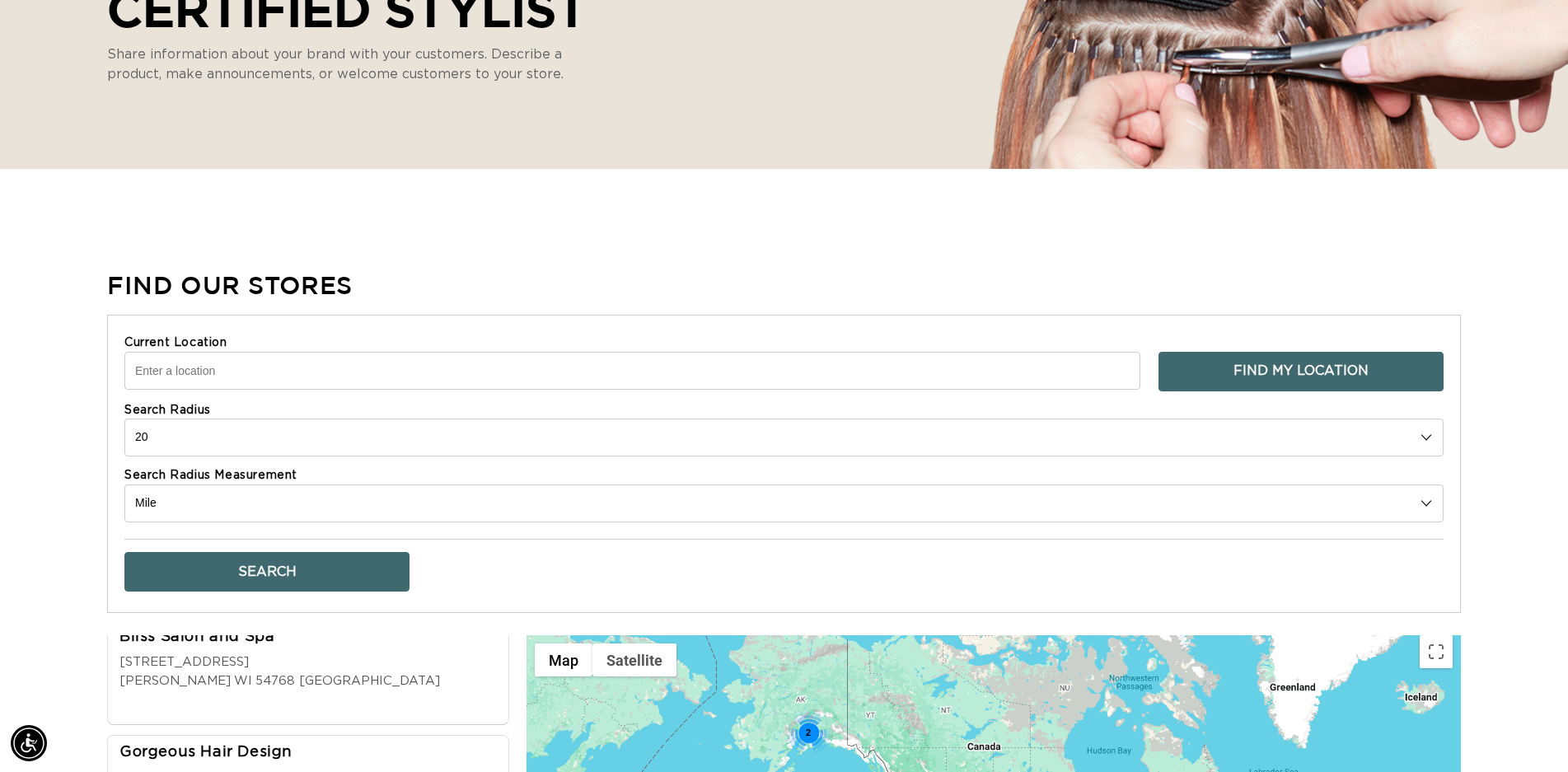
click at [1292, 372] on button "Find My Location" at bounding box center [1301, 371] width 285 height 40
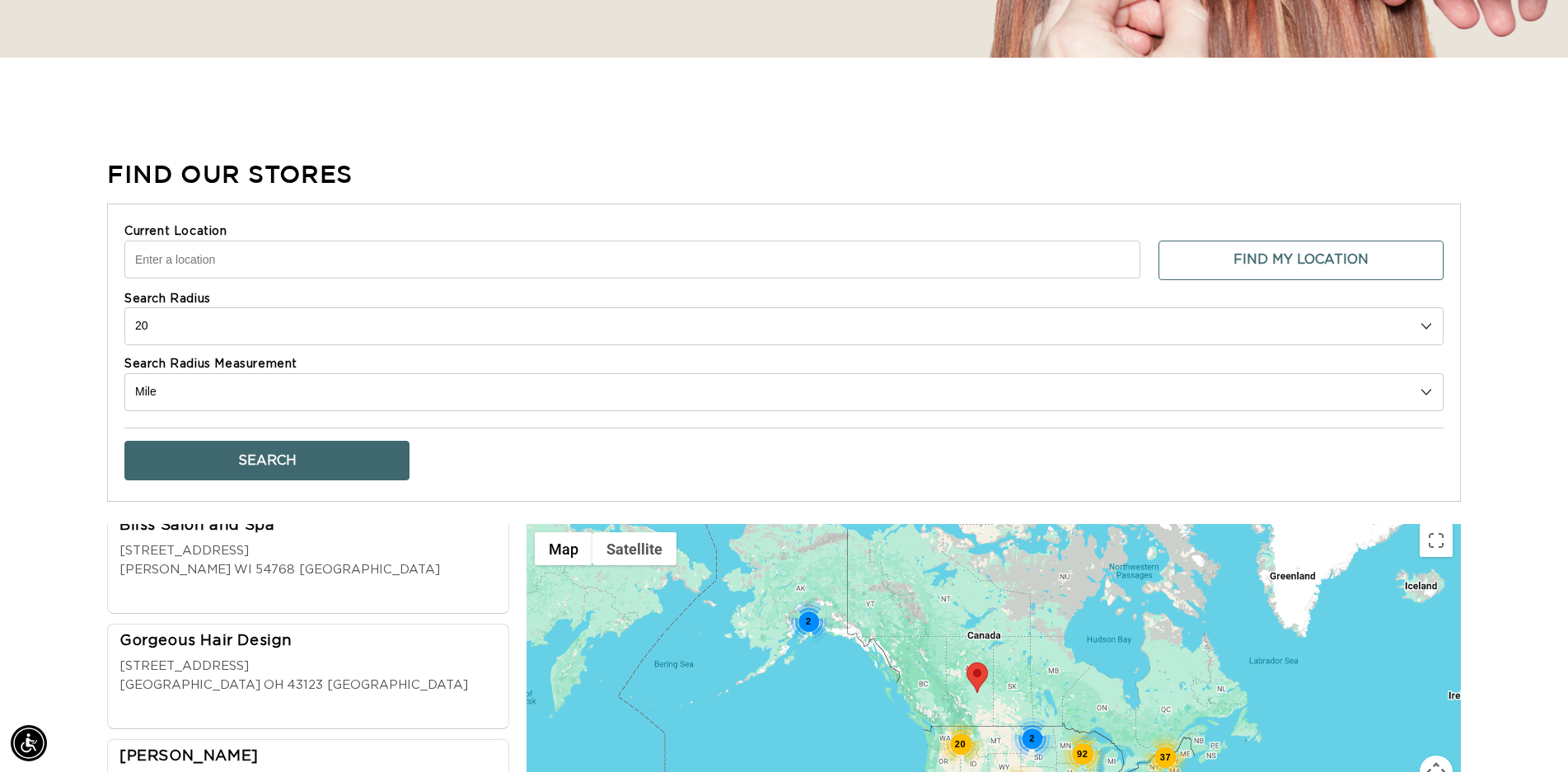
scroll to position [0, 0]
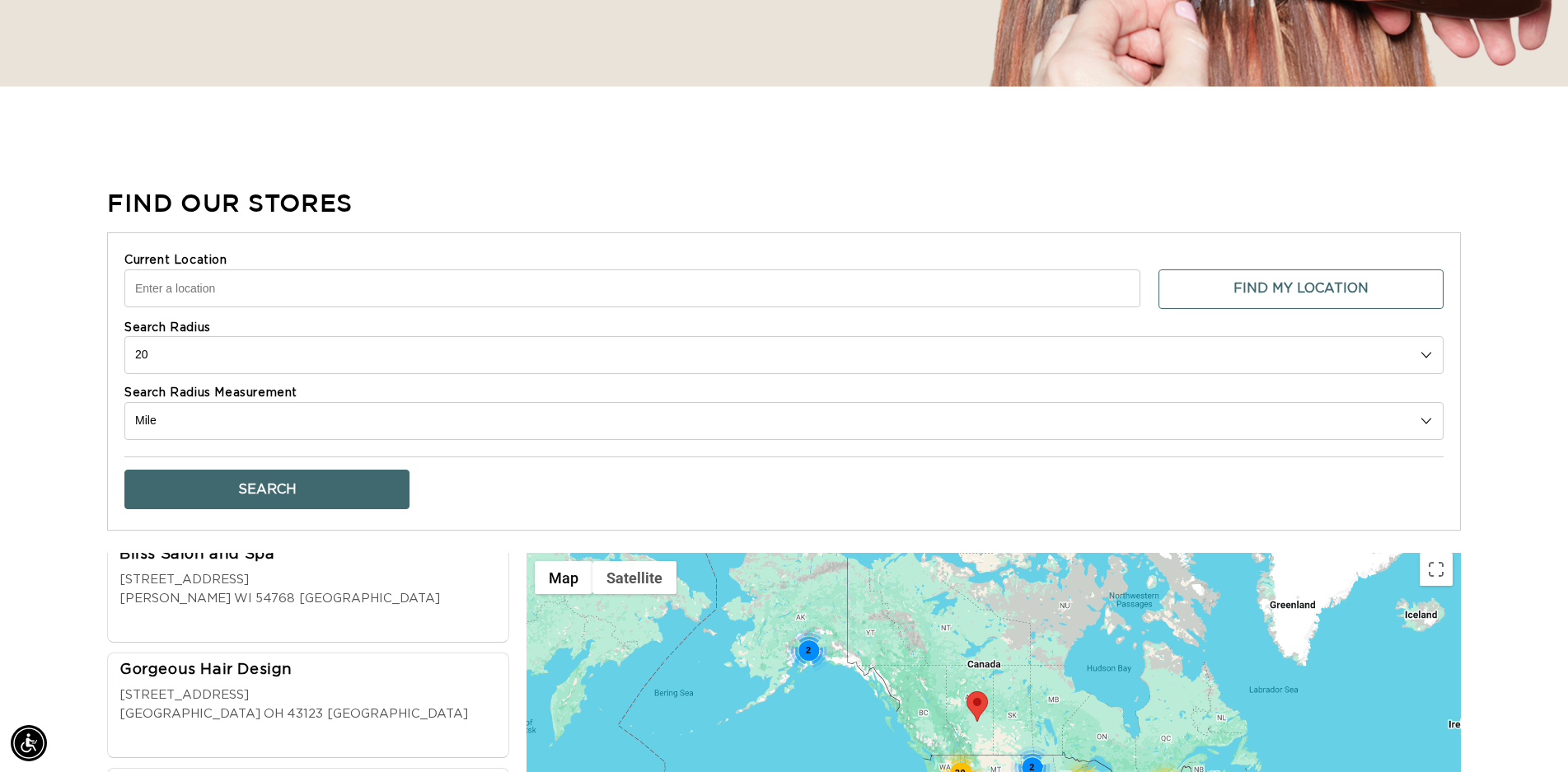
click at [231, 286] on input "Current Location" at bounding box center [632, 288] width 1016 height 38
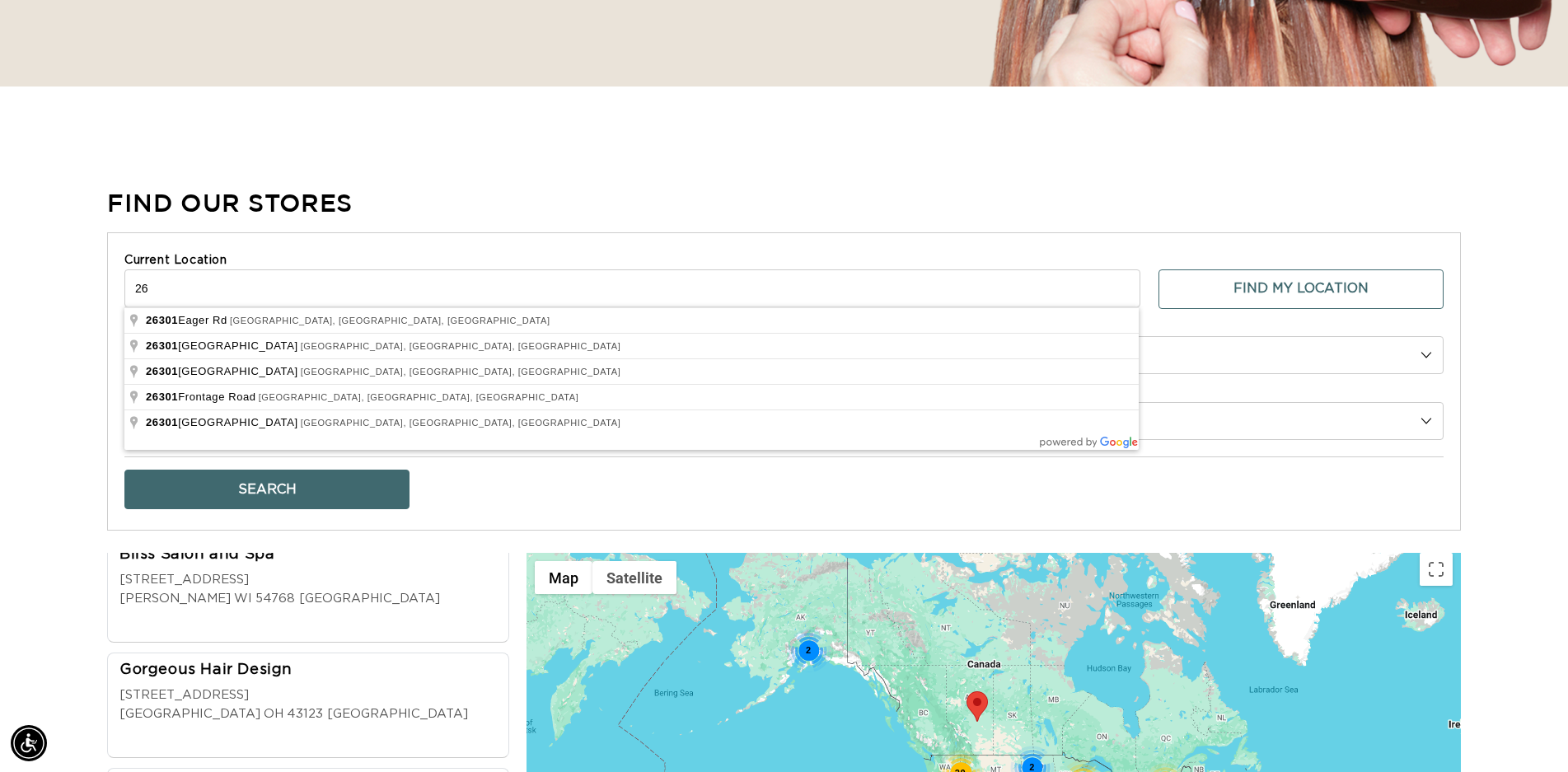
type input "2"
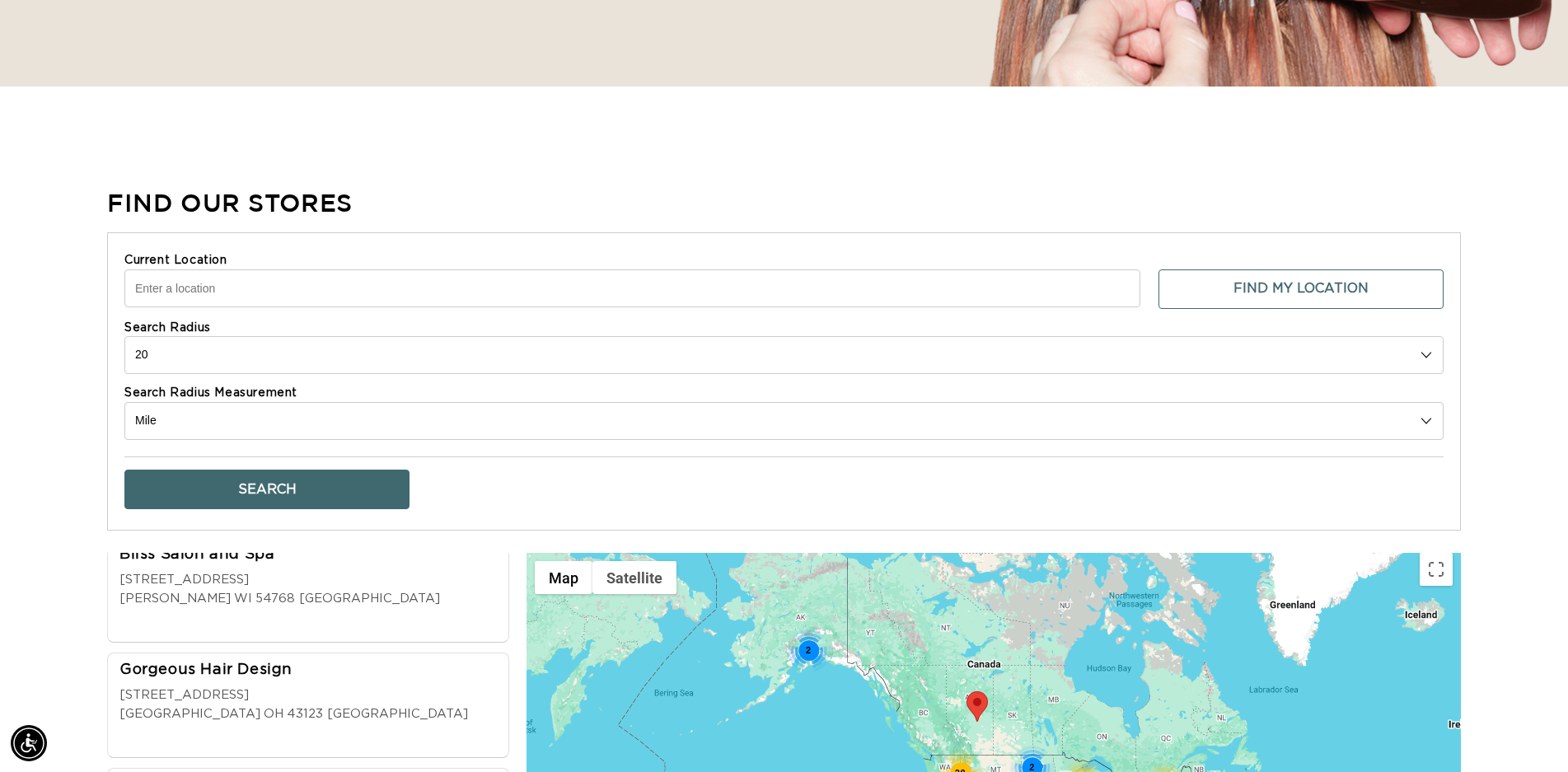
click at [274, 293] on input "Current Location" at bounding box center [632, 288] width 1016 height 38
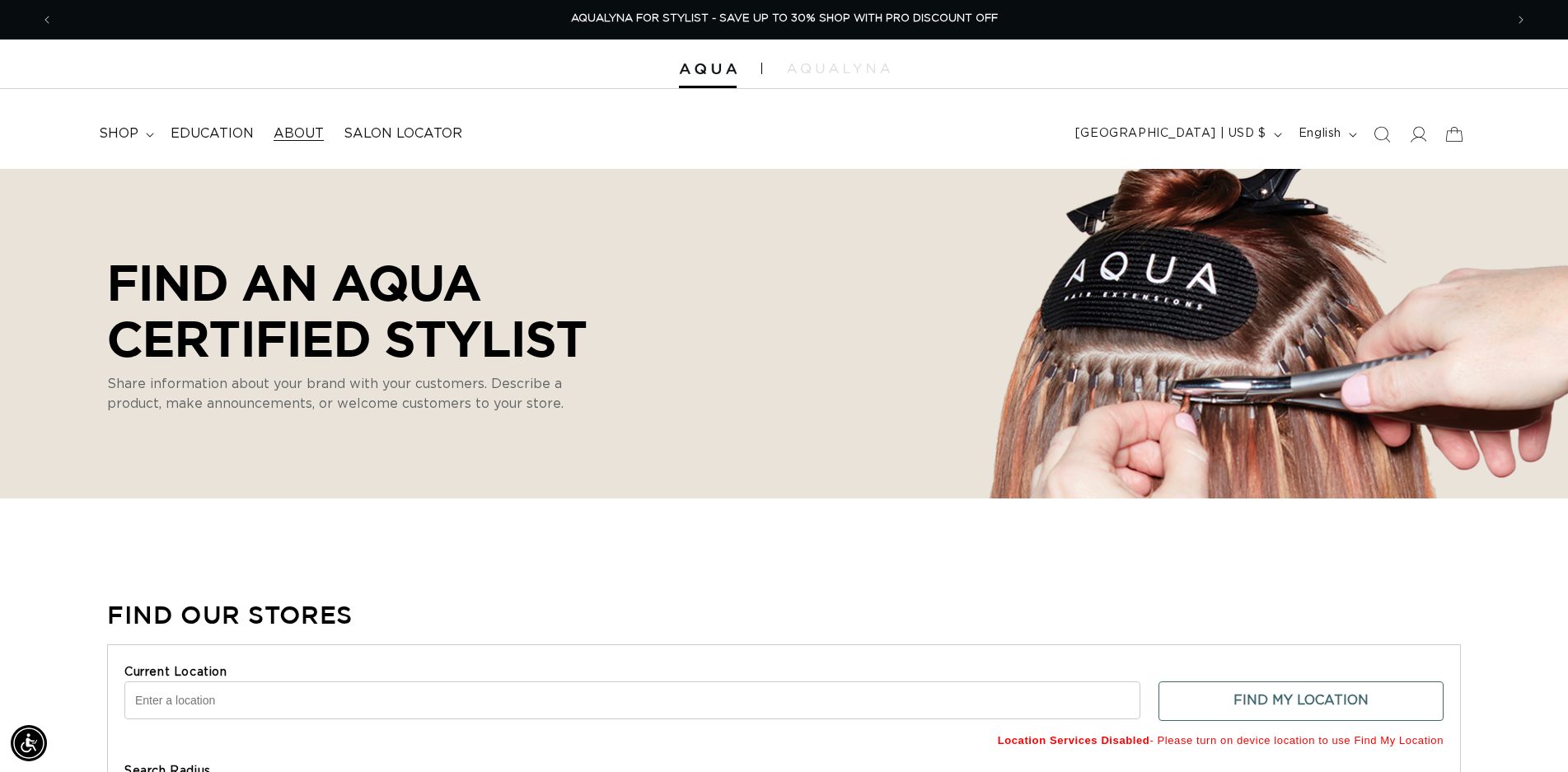
click at [309, 132] on span "About" at bounding box center [298, 134] width 50 height 18
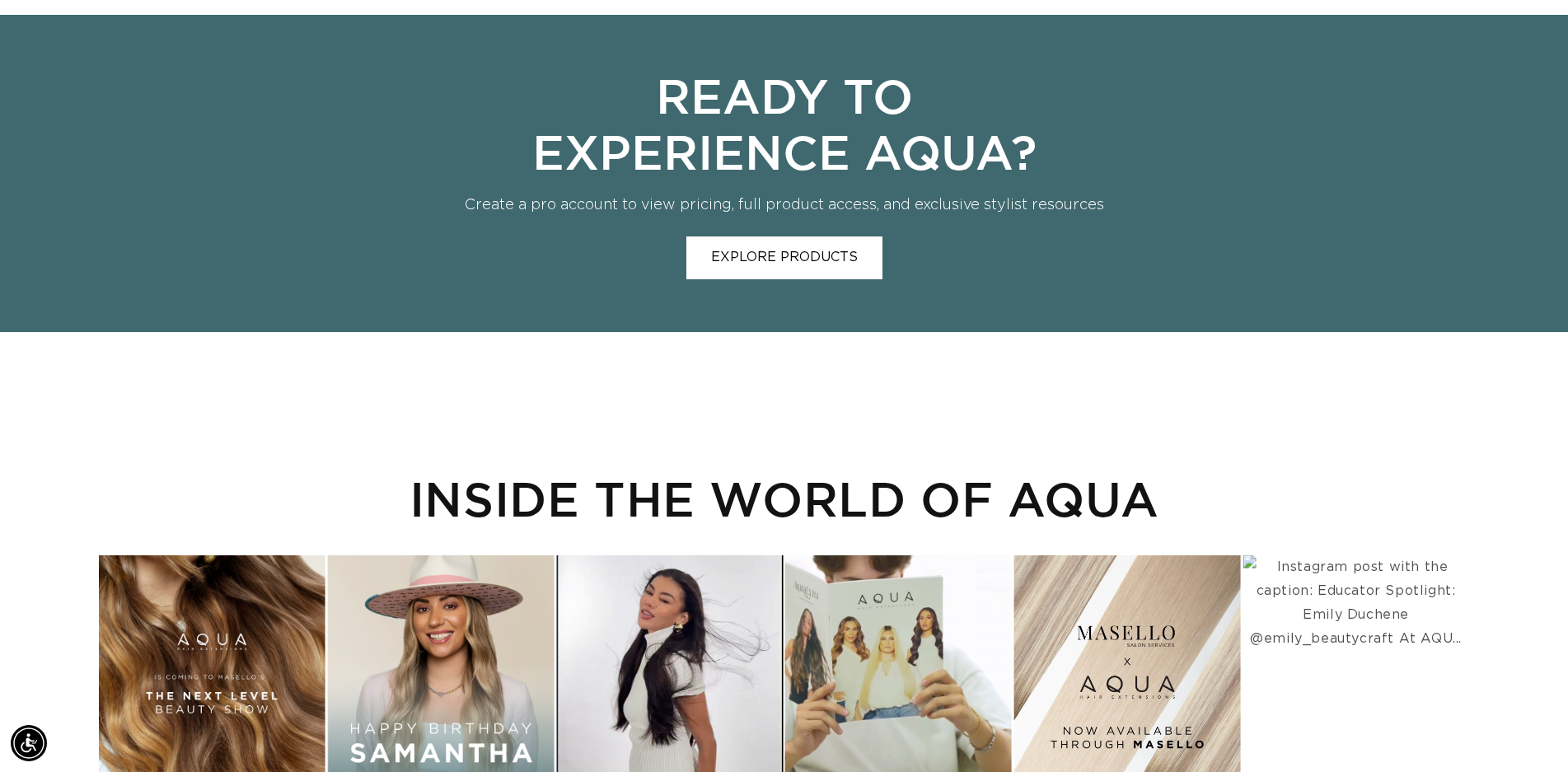
click at [797, 252] on link "EXPLORE PRODUCTS" at bounding box center [784, 257] width 196 height 42
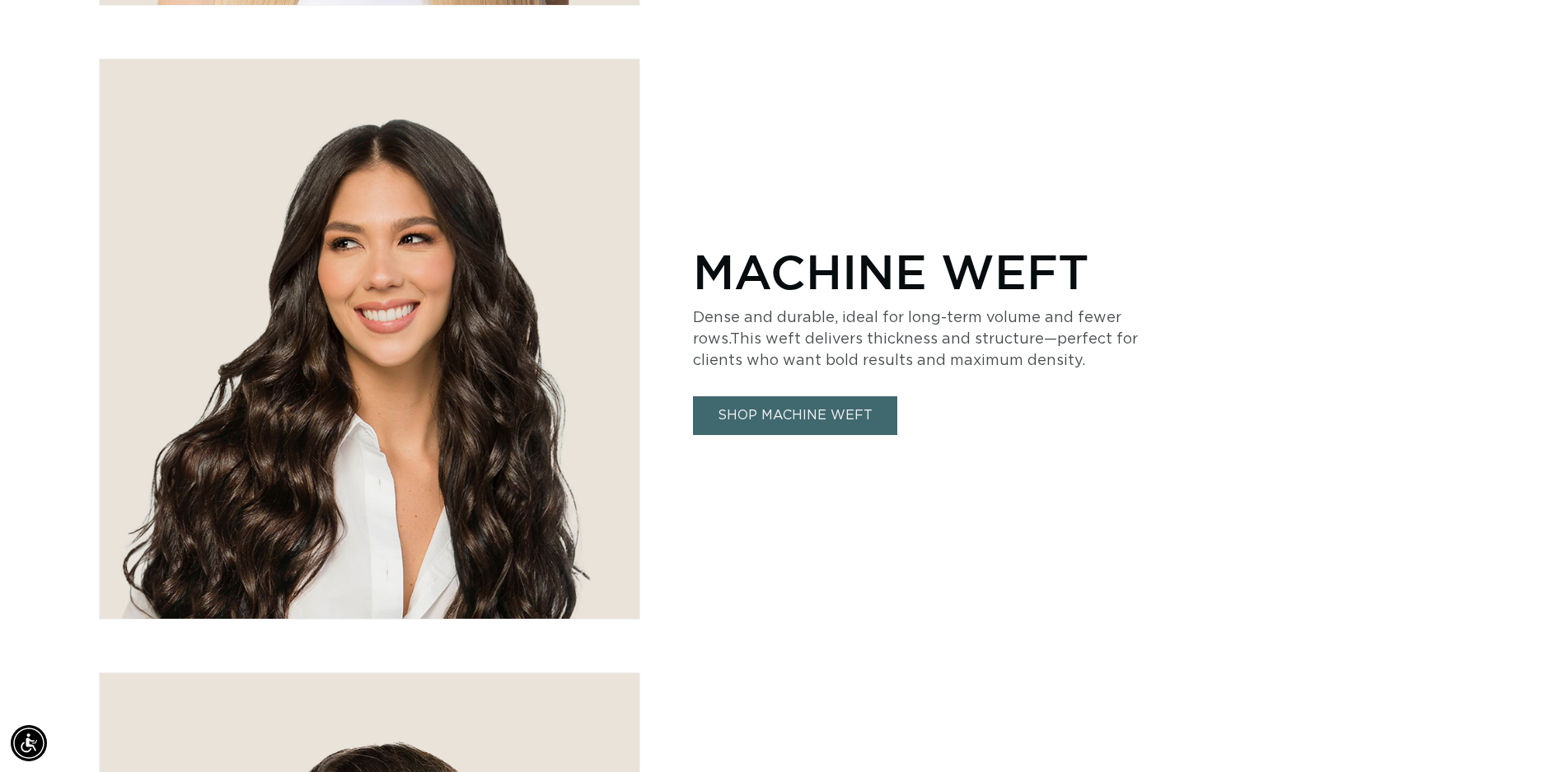
scroll to position [1730, 0]
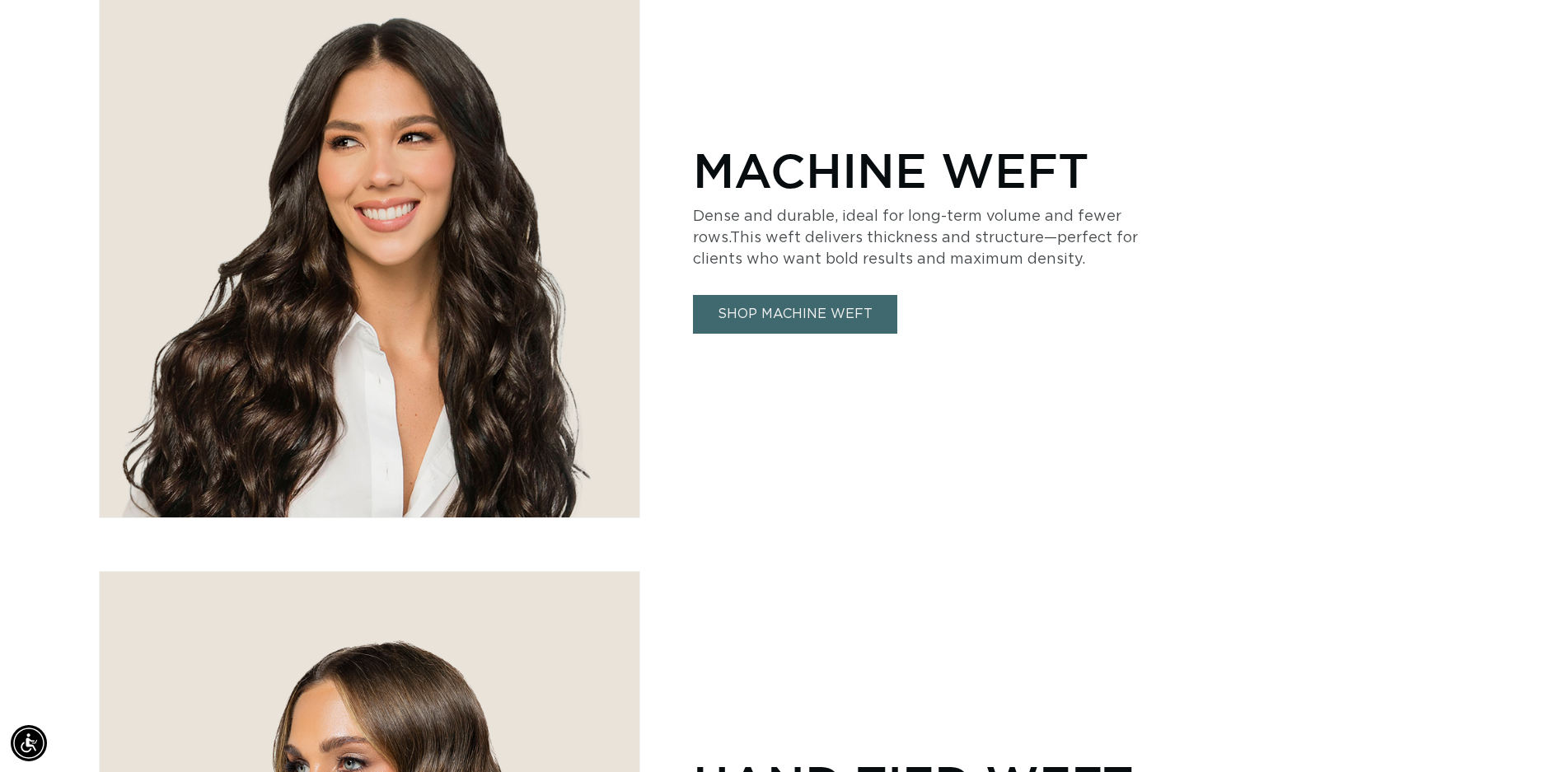
click at [814, 322] on link "SHOP MACHINE WEFT" at bounding box center [794, 314] width 204 height 39
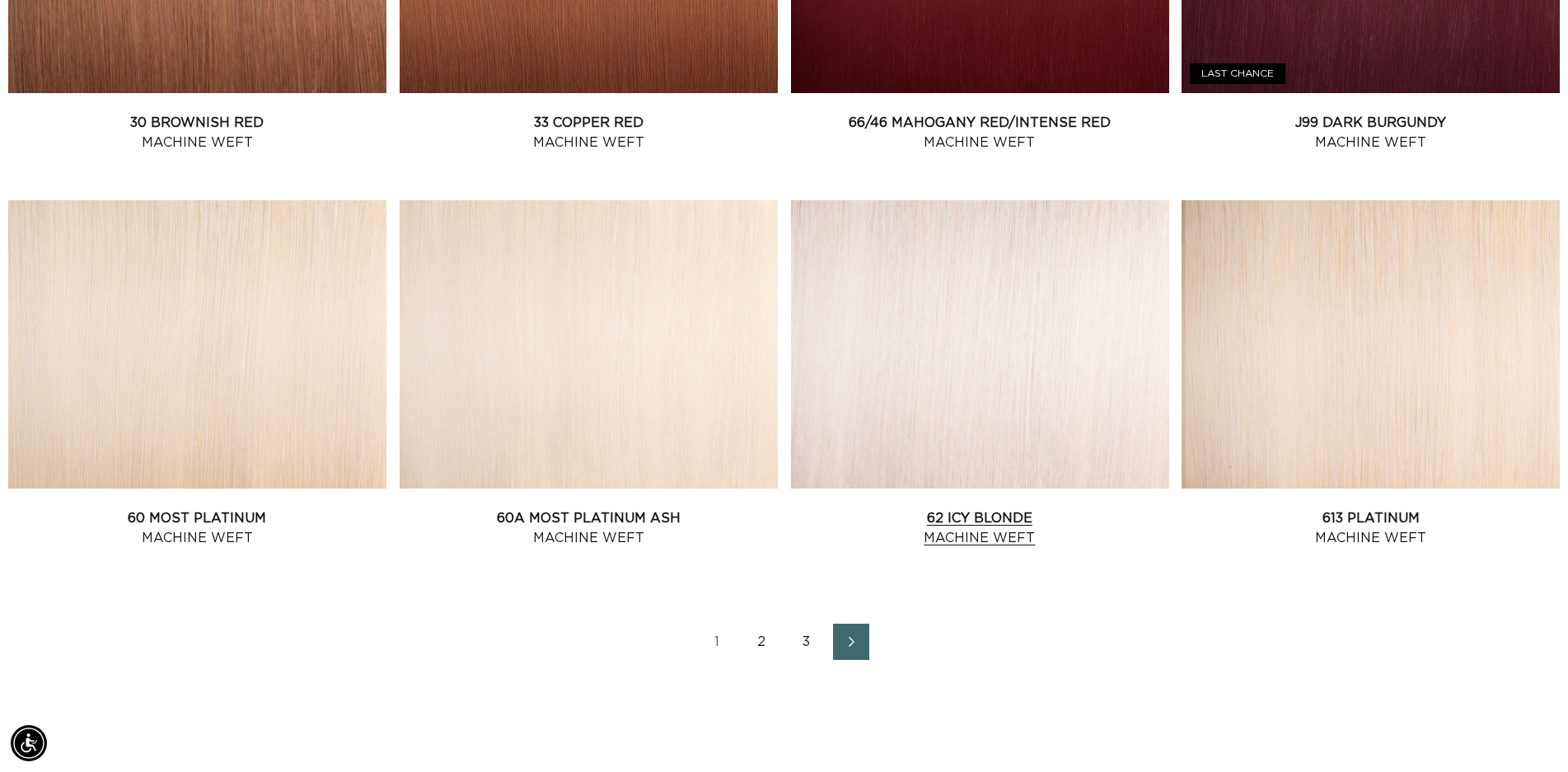
click at [858, 508] on link "62 Icy Blonde Machine Weft" at bounding box center [980, 528] width 379 height 40
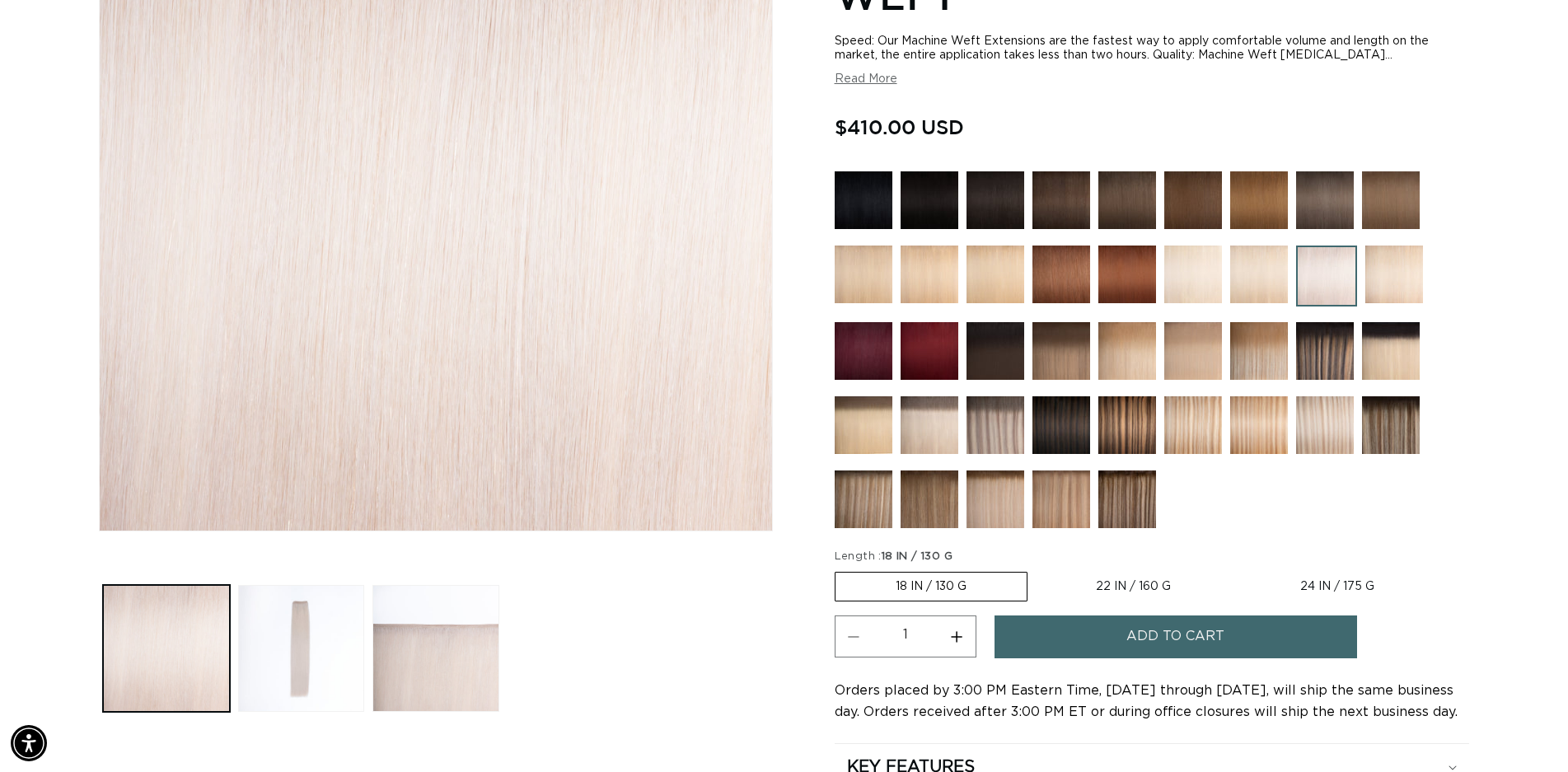
scroll to position [0, 1450]
click at [1122, 586] on label "22 IN / 160 G Variant sold out or unavailable" at bounding box center [1133, 586] width 195 height 28
click at [1036, 569] on input "22 IN / 160 G Variant sold out or unavailable" at bounding box center [1036, 569] width 1 height 1
radio input "true"
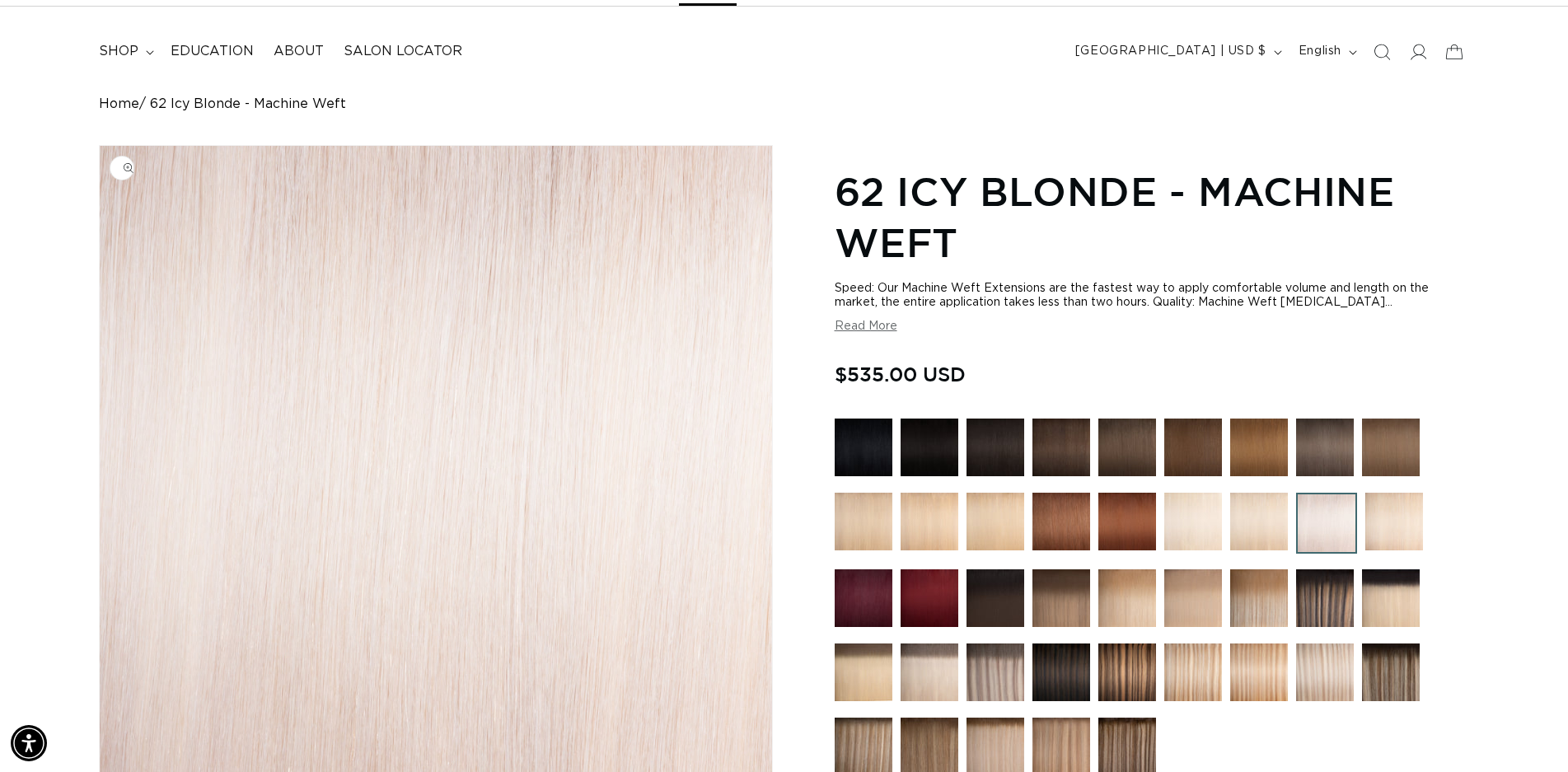
scroll to position [0, 2902]
click at [1259, 685] on img at bounding box center [1258, 671] width 57 height 57
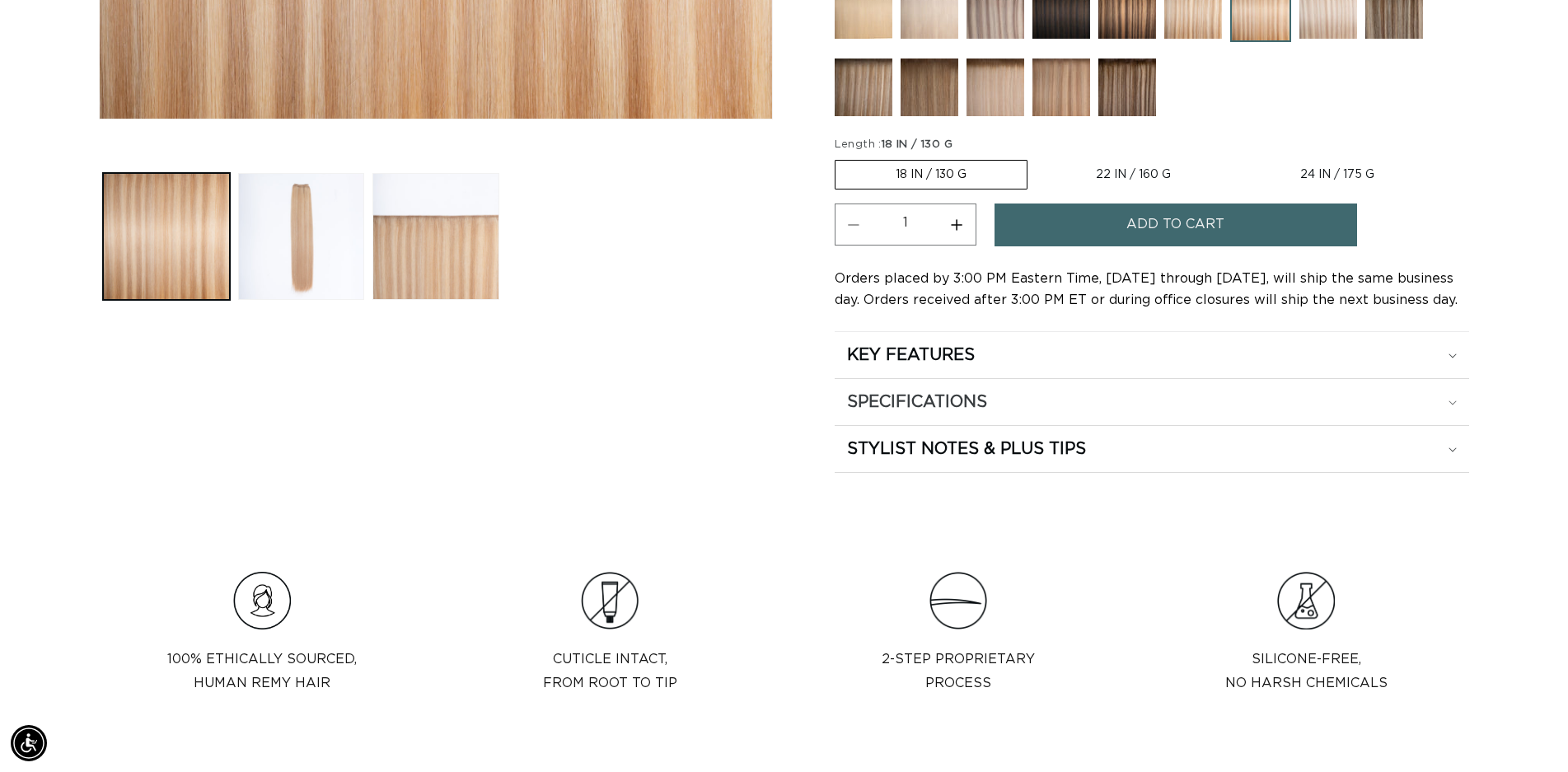
click at [1458, 402] on summary "SPECIFICATIONS" at bounding box center [1151, 401] width 634 height 46
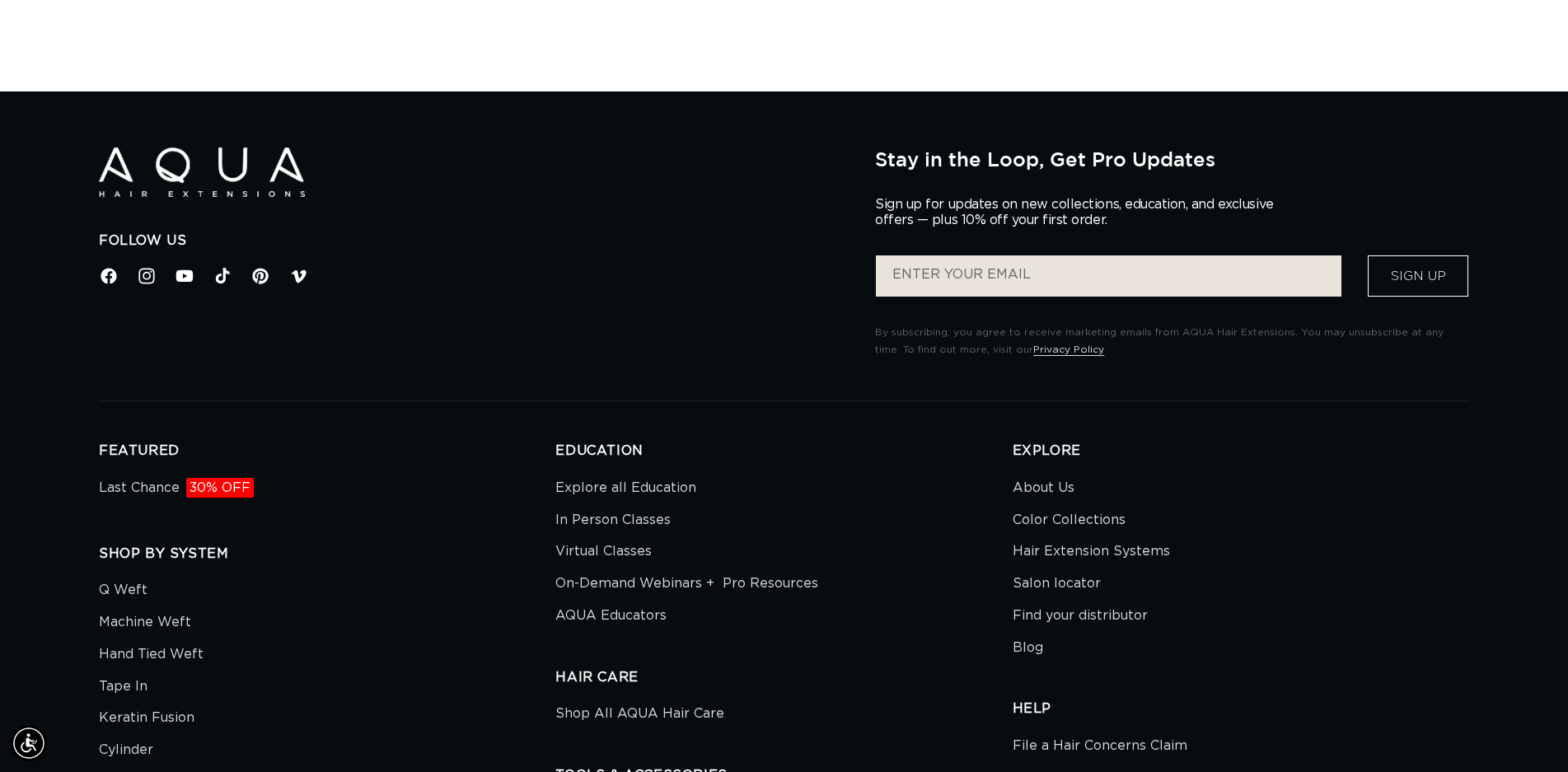
scroll to position [0, 2902]
click at [622, 504] on link "In Person Classes" at bounding box center [613, 520] width 115 height 32
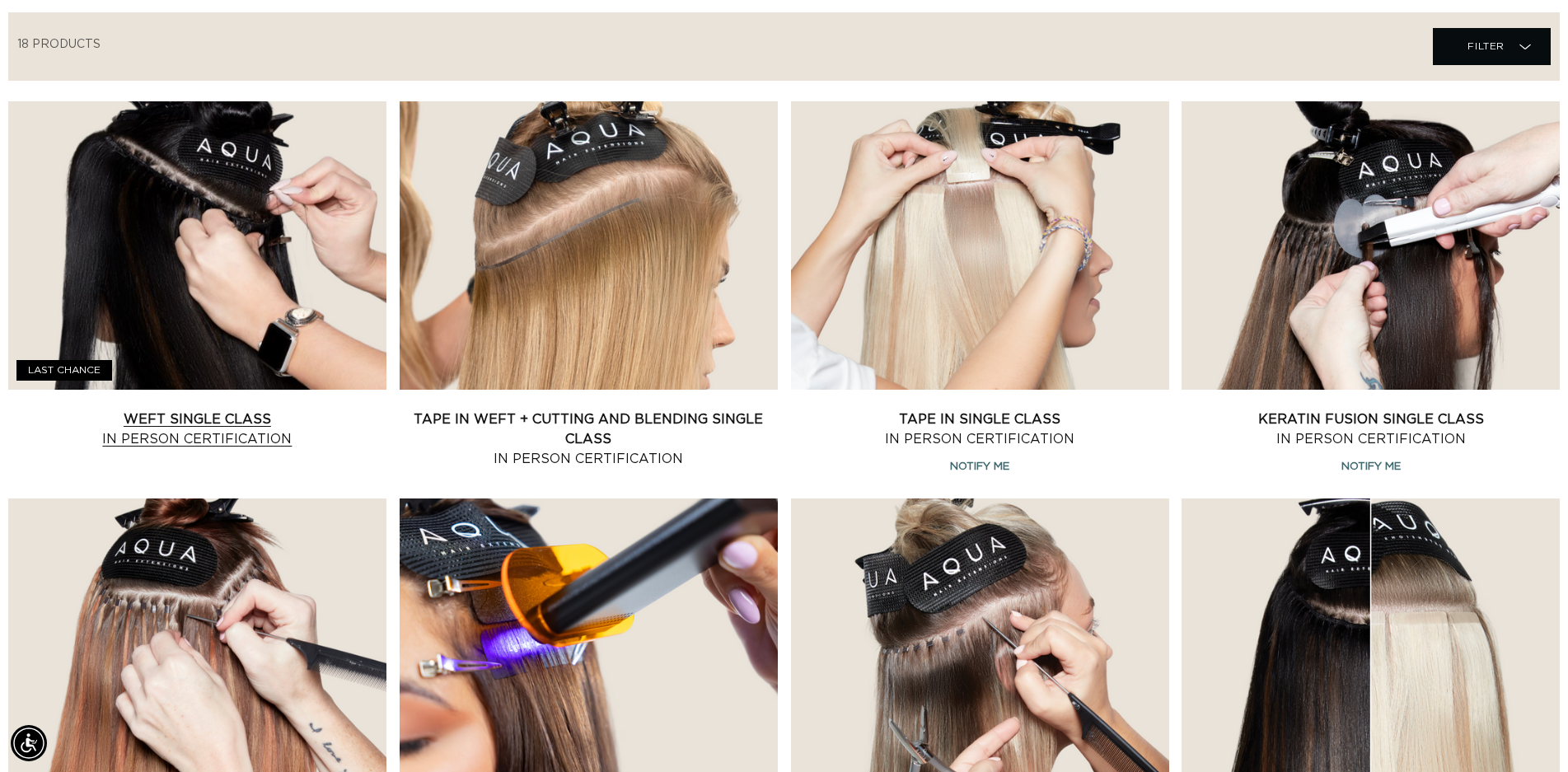
click at [250, 409] on link "Weft Single Class In Person Certification" at bounding box center [197, 429] width 379 height 40
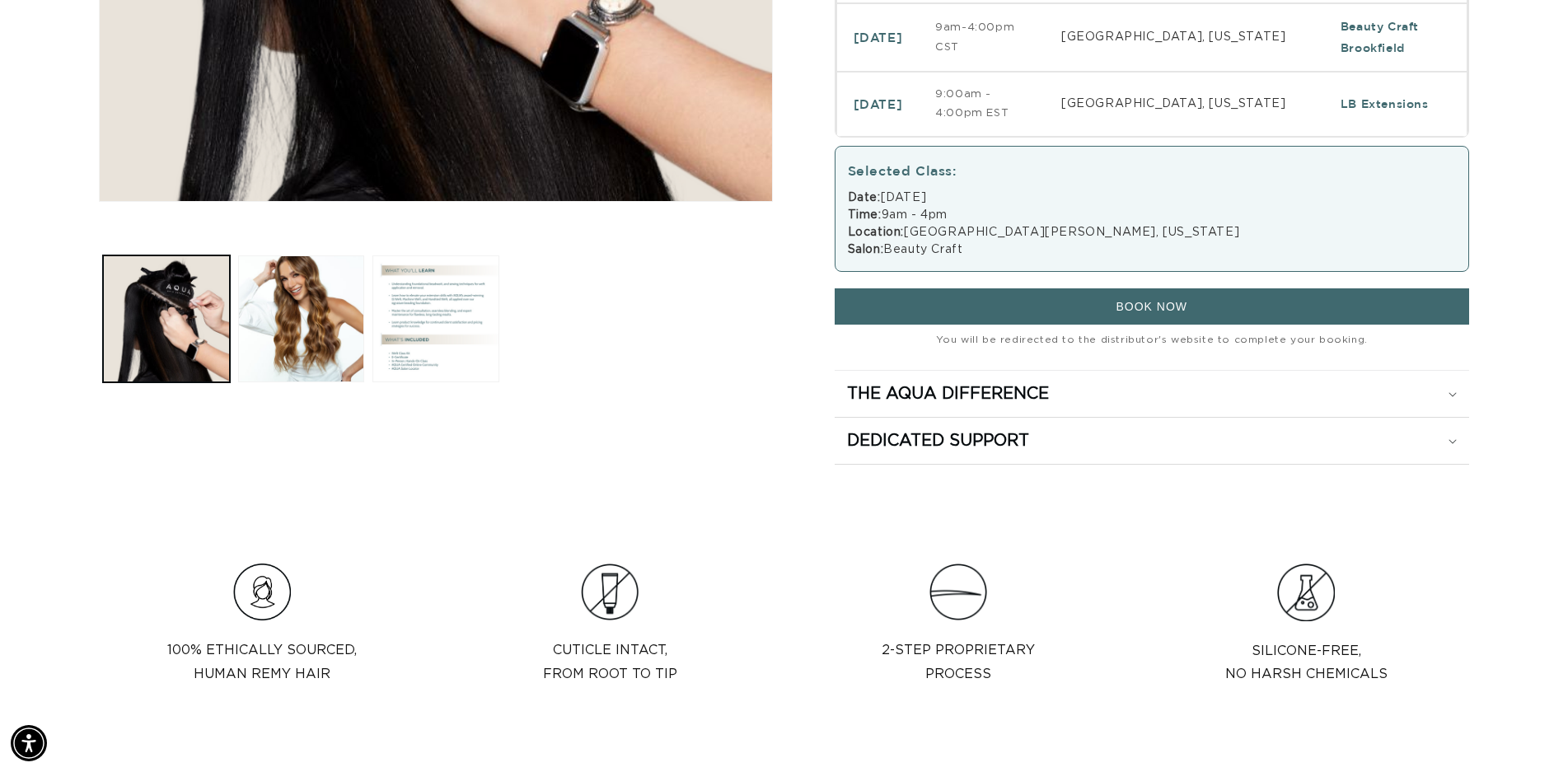
click at [1142, 307] on span "BOOK NOW" at bounding box center [1151, 306] width 72 height 13
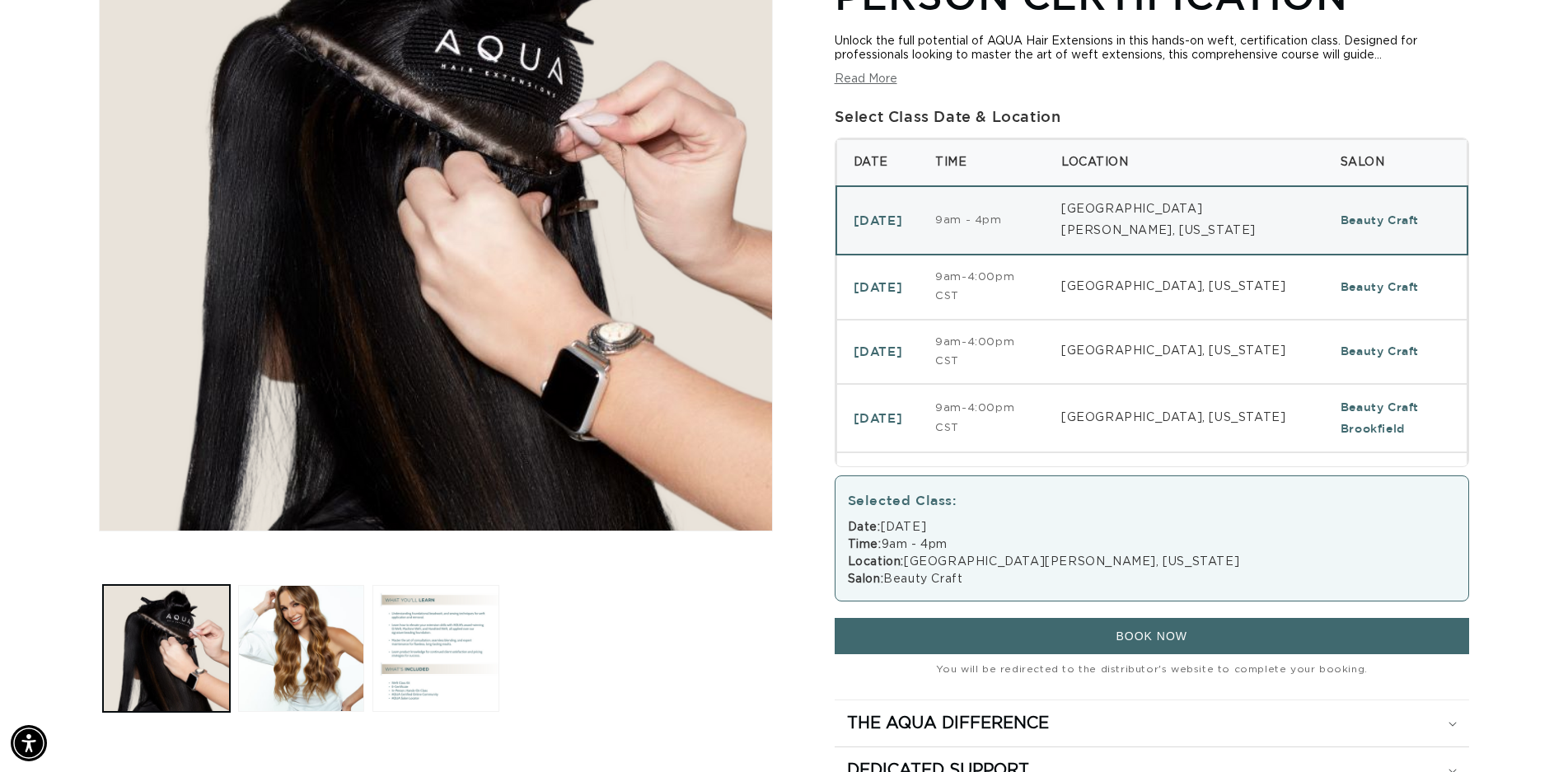
scroll to position [0, 1450]
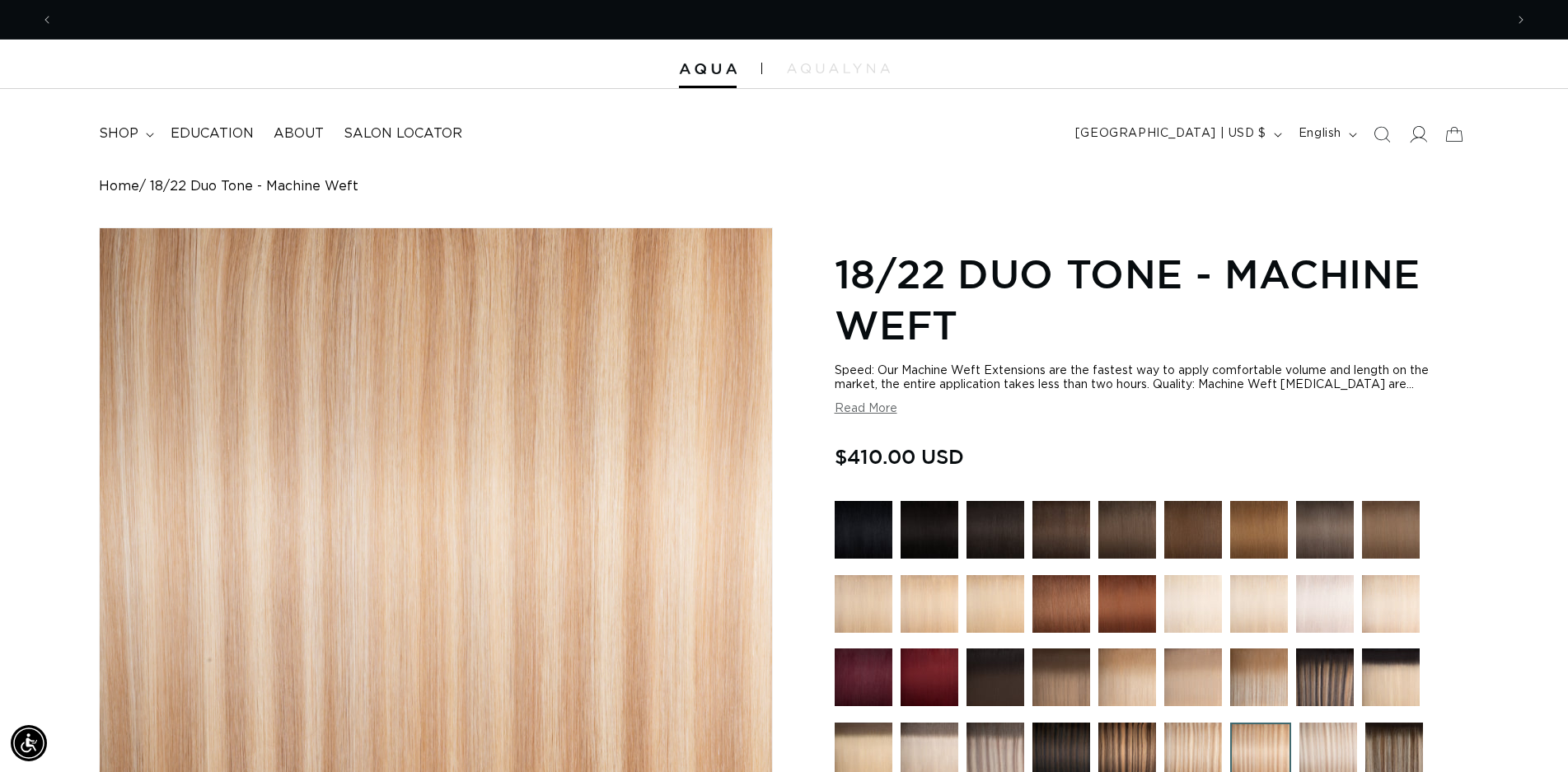
scroll to position [0, 1450]
click at [1418, 135] on icon at bounding box center [1418, 134] width 18 height 18
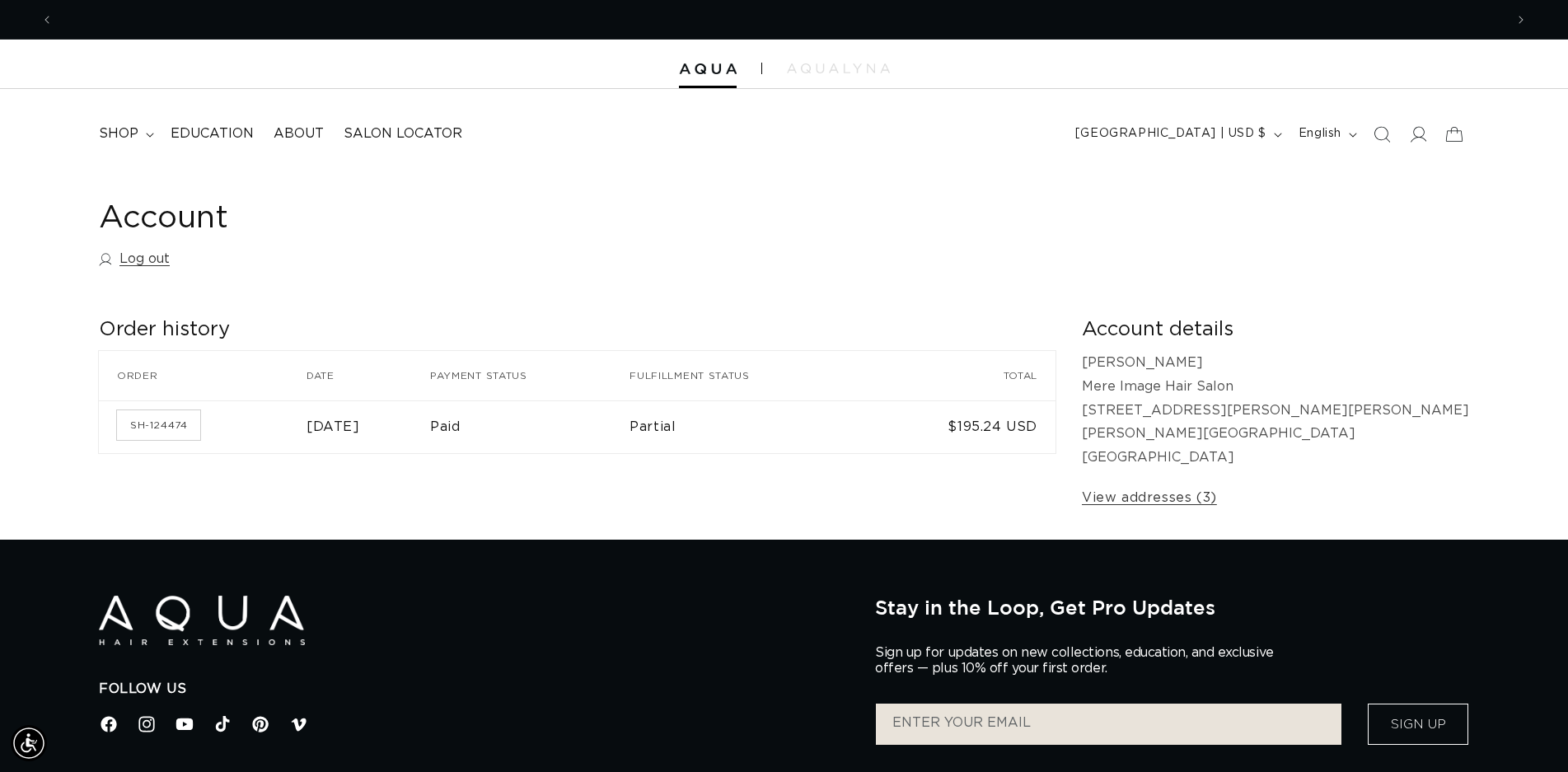
scroll to position [0, 1450]
click at [151, 256] on link "Log out" at bounding box center [134, 258] width 71 height 24
